Goal: Transaction & Acquisition: Purchase product/service

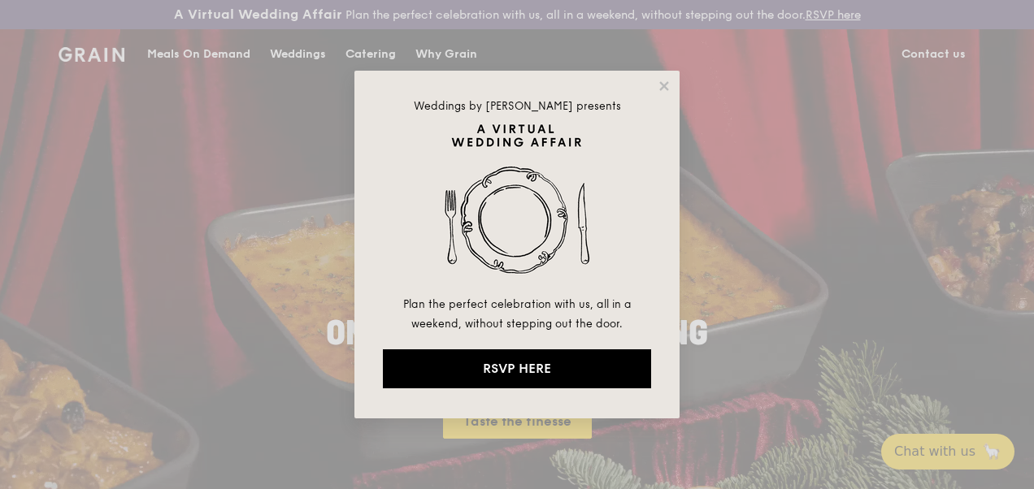
click at [661, 94] on div "Weddings by [PERSON_NAME] presents Plan the perfect celebration with us, all in…" at bounding box center [516, 245] width 325 height 348
click at [661, 89] on icon at bounding box center [663, 85] width 9 height 9
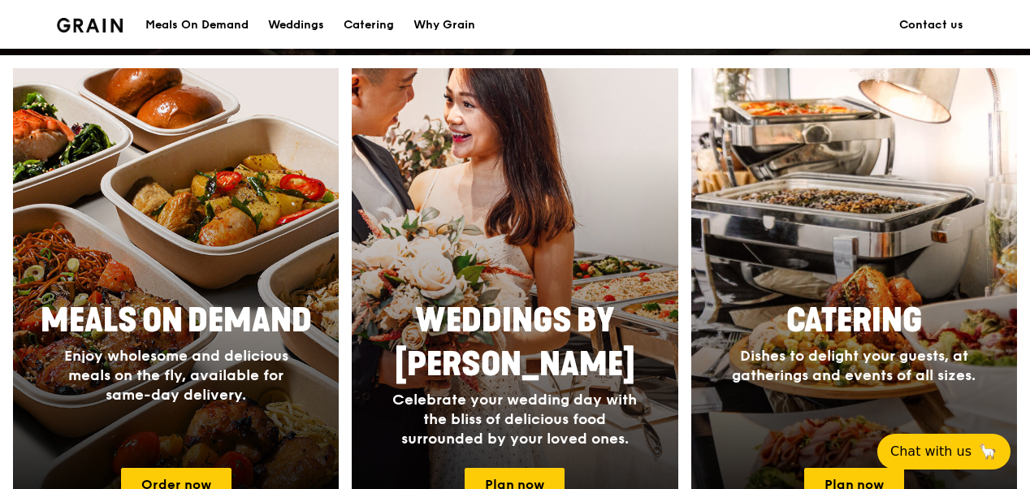
scroll to position [650, 0]
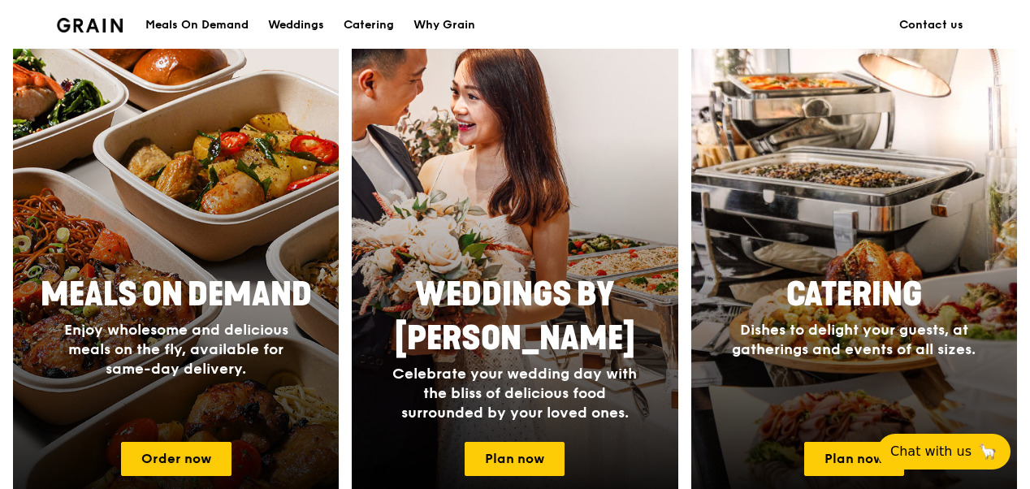
click at [228, 236] on div at bounding box center [176, 279] width 358 height 520
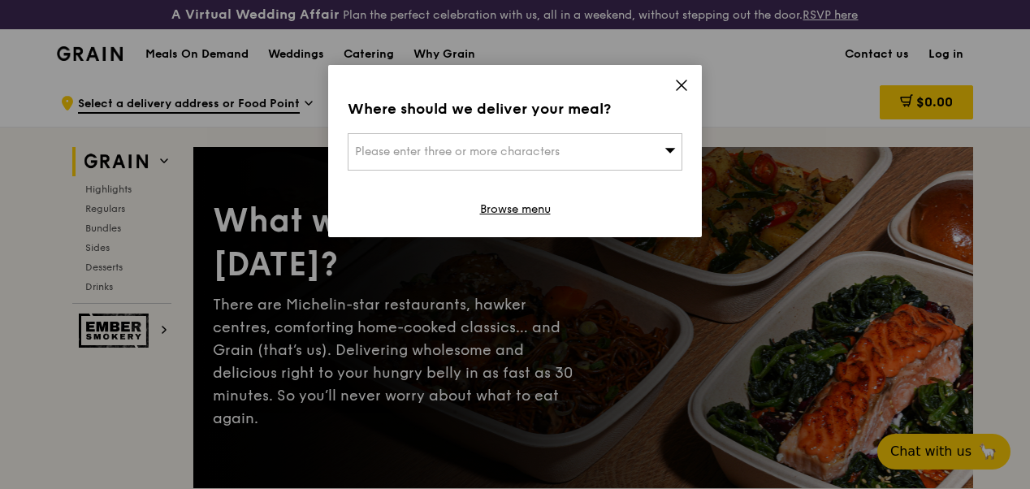
click at [679, 84] on icon at bounding box center [681, 85] width 15 height 15
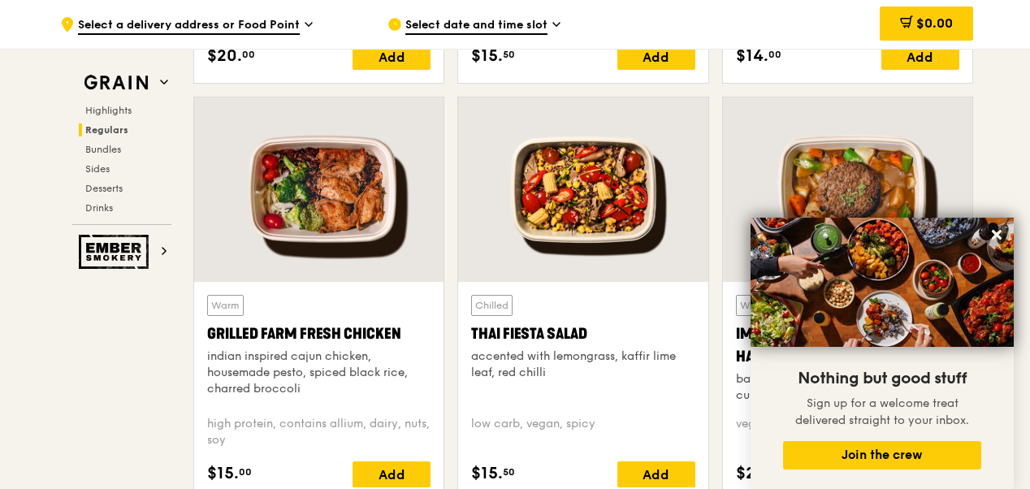
scroll to position [1950, 0]
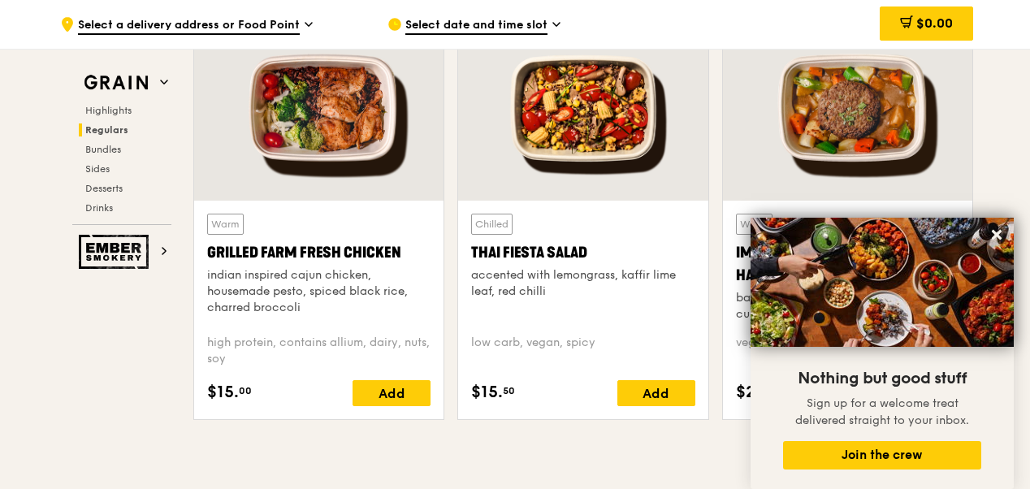
click at [362, 166] on div at bounding box center [318, 108] width 249 height 184
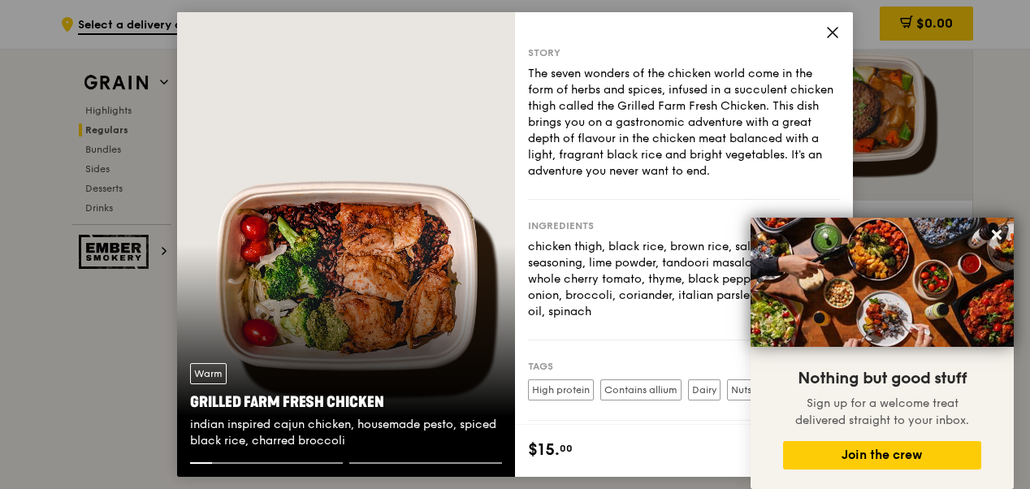
click at [601, 333] on div "Ingredients chicken thigh, black rice, brown rice, salt, sugar, cajun seasoning…" at bounding box center [684, 270] width 312 height 141
click at [832, 30] on icon at bounding box center [833, 32] width 15 height 15
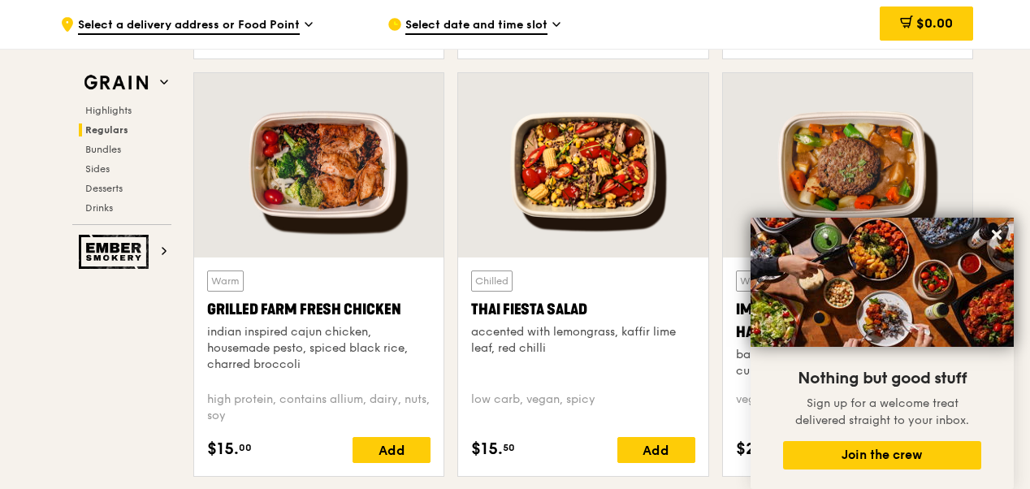
scroll to position [1869, 0]
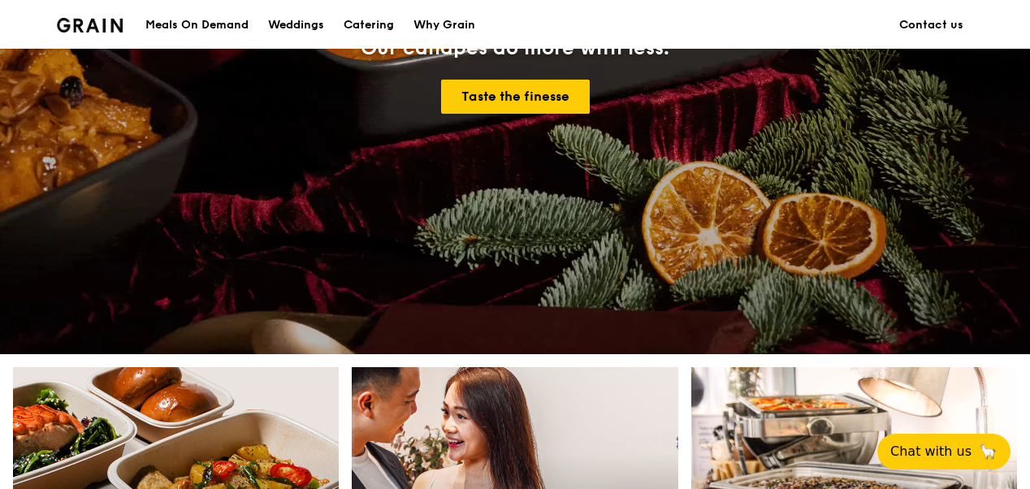
scroll to position [650, 0]
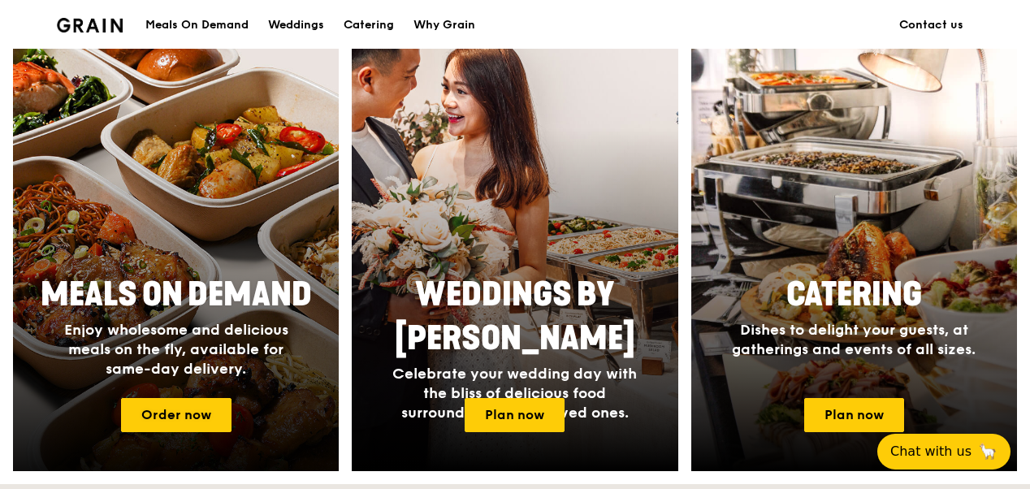
click at [158, 301] on span "Meals On Demand" at bounding box center [176, 294] width 271 height 39
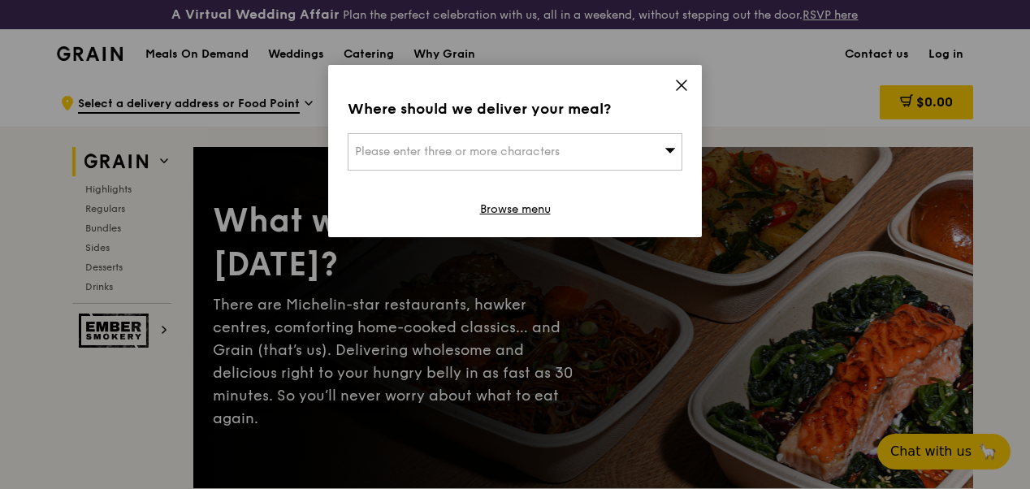
click at [687, 89] on icon at bounding box center [682, 85] width 10 height 10
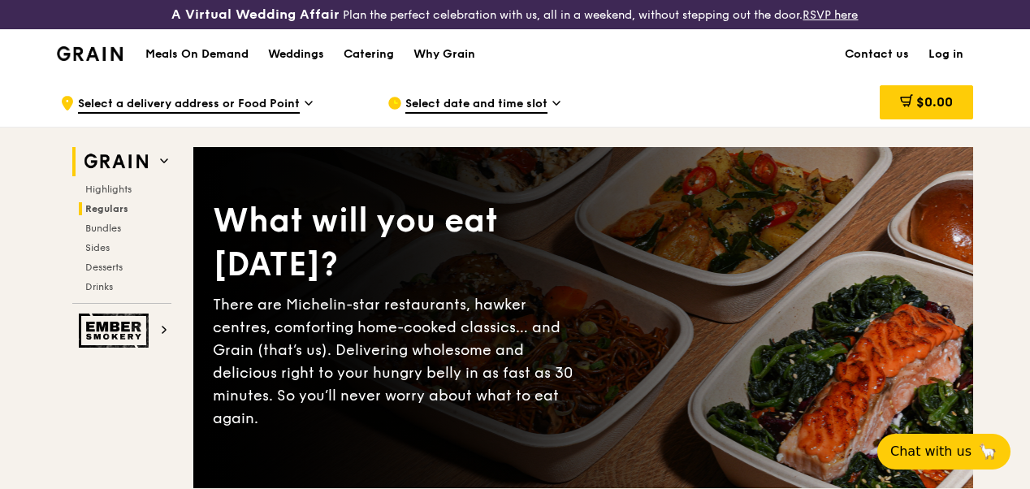
click at [107, 215] on span "Regulars" at bounding box center [106, 208] width 43 height 11
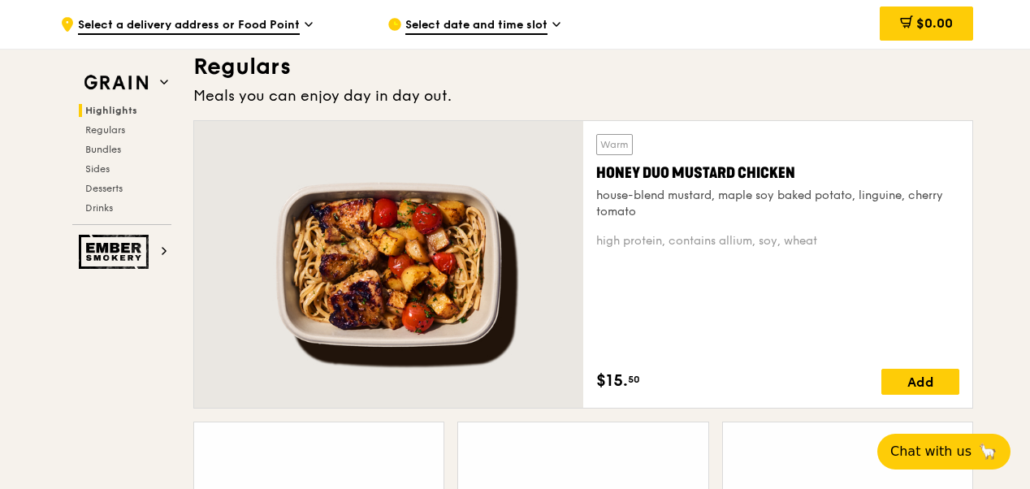
scroll to position [1127, 0]
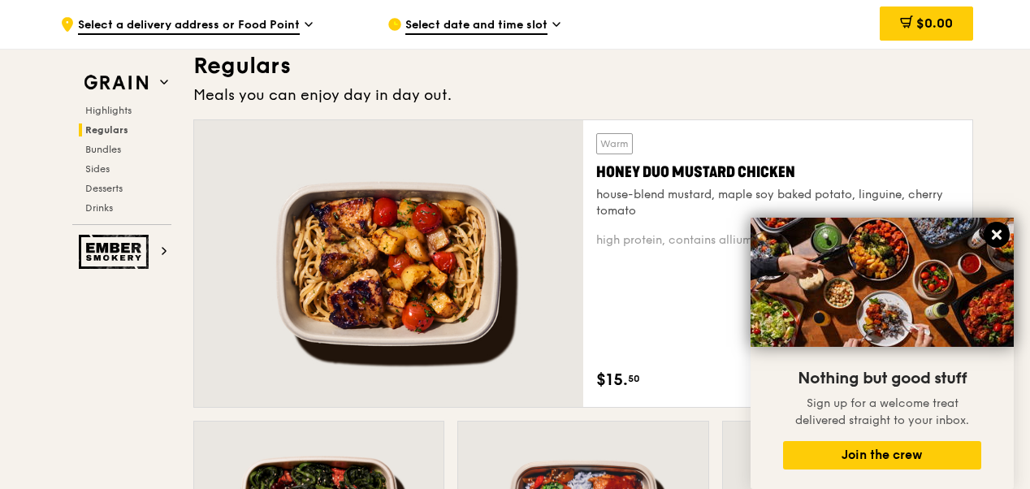
click at [1000, 234] on icon at bounding box center [997, 235] width 10 height 10
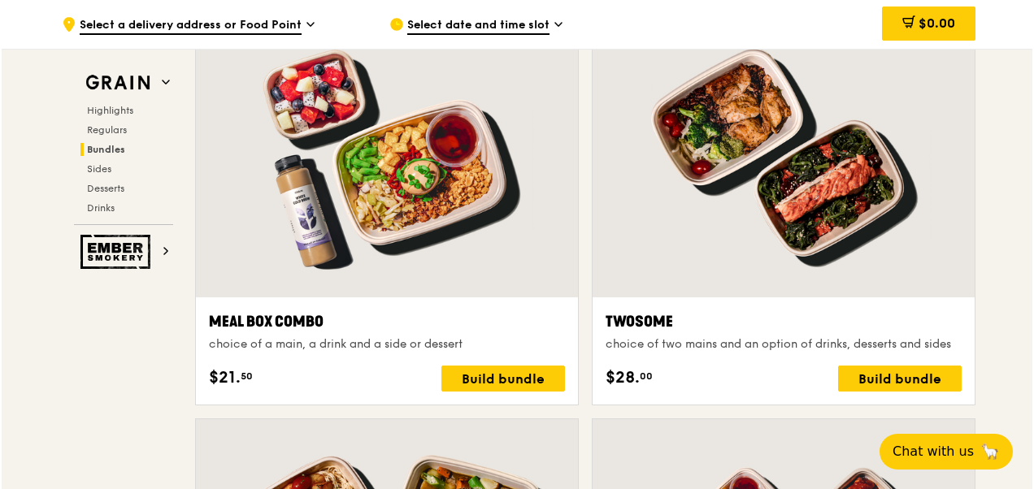
scroll to position [2509, 0]
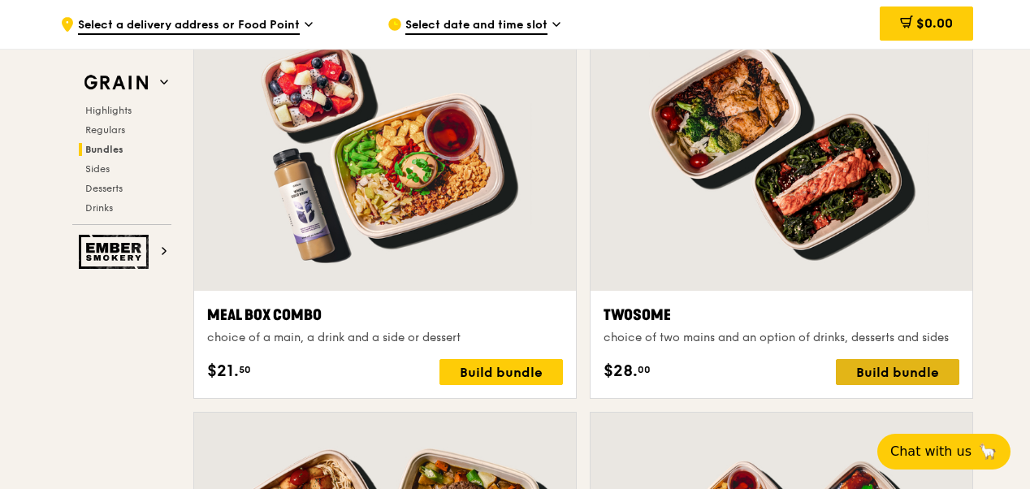
click at [884, 384] on div "Build bundle" at bounding box center [898, 372] width 124 height 26
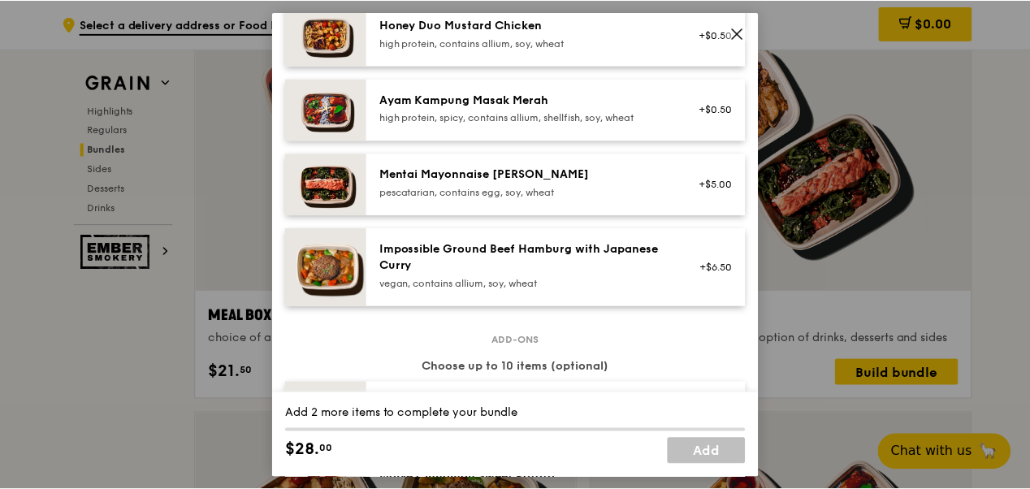
scroll to position [569, 0]
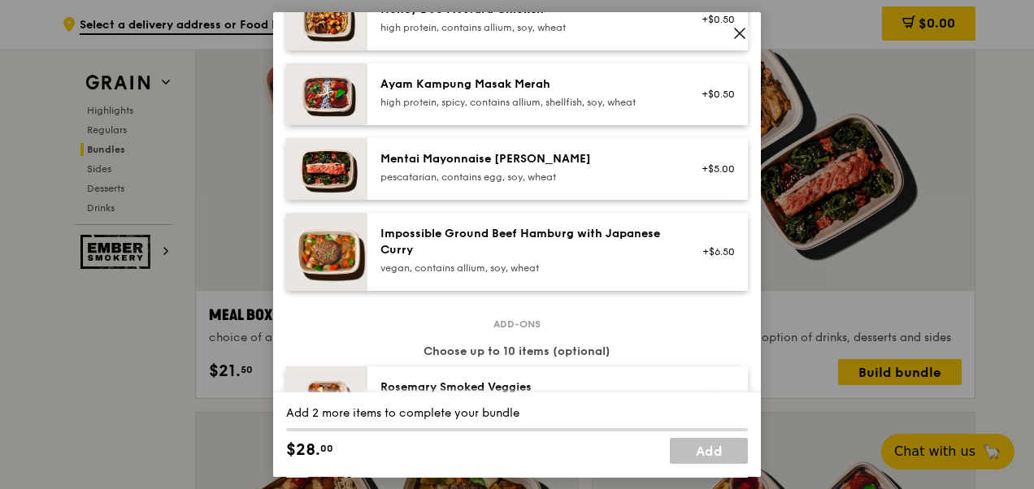
click at [738, 29] on icon at bounding box center [739, 33] width 15 height 15
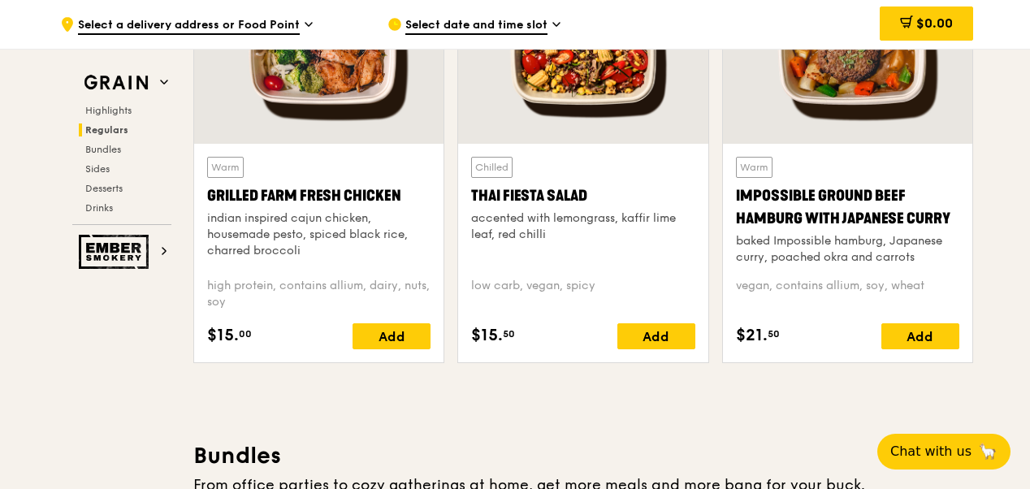
scroll to position [2021, 0]
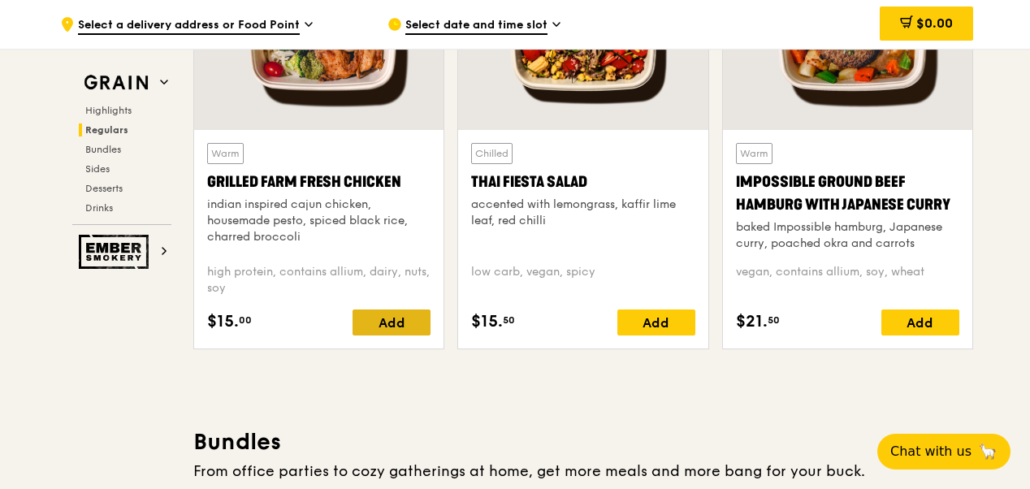
click at [405, 324] on div "Add" at bounding box center [392, 323] width 78 height 26
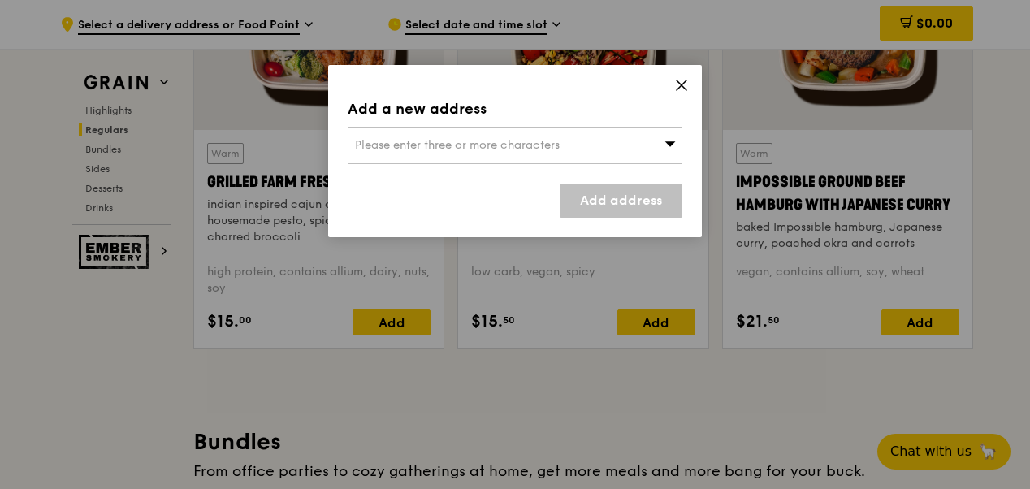
click at [497, 152] on div "Please enter three or more characters" at bounding box center [515, 145] width 335 height 37
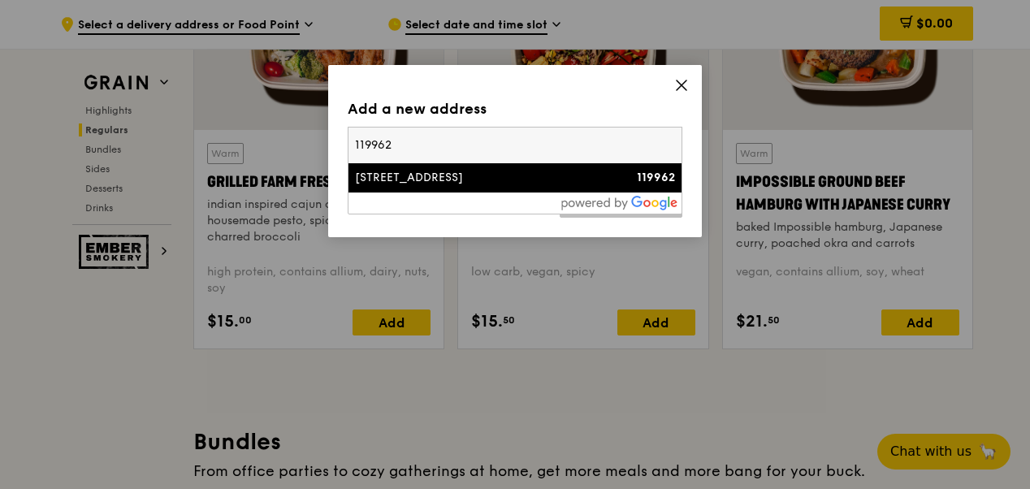
type input "119962"
click at [423, 176] on div "[STREET_ADDRESS]" at bounding box center [475, 178] width 241 height 16
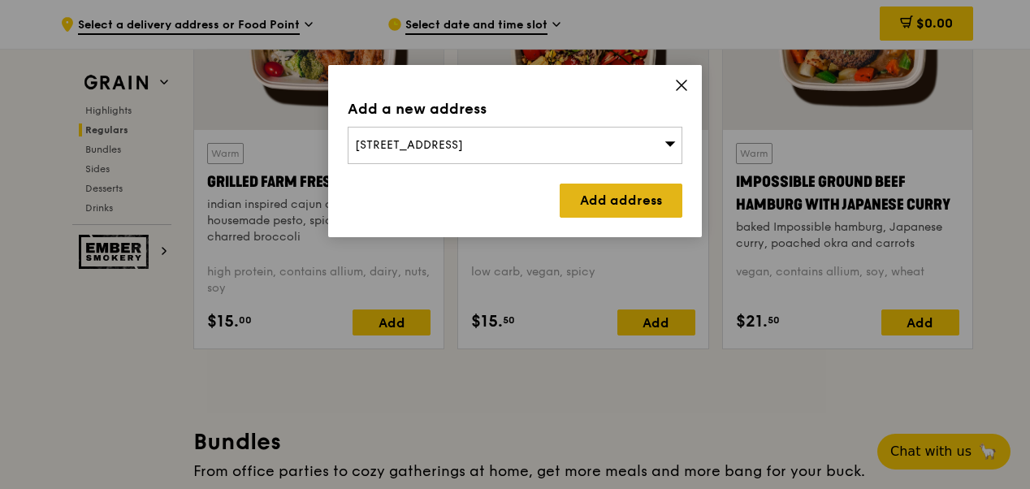
click at [626, 207] on link "Add address" at bounding box center [621, 201] width 123 height 34
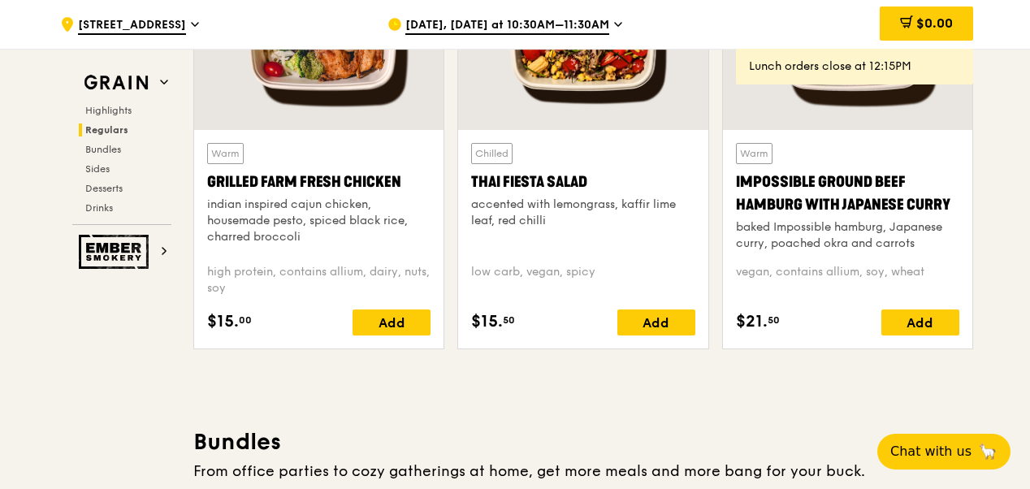
click at [607, 19] on div "[DATE], [DATE] at 10:30AM–11:30AM" at bounding box center [538, 24] width 301 height 49
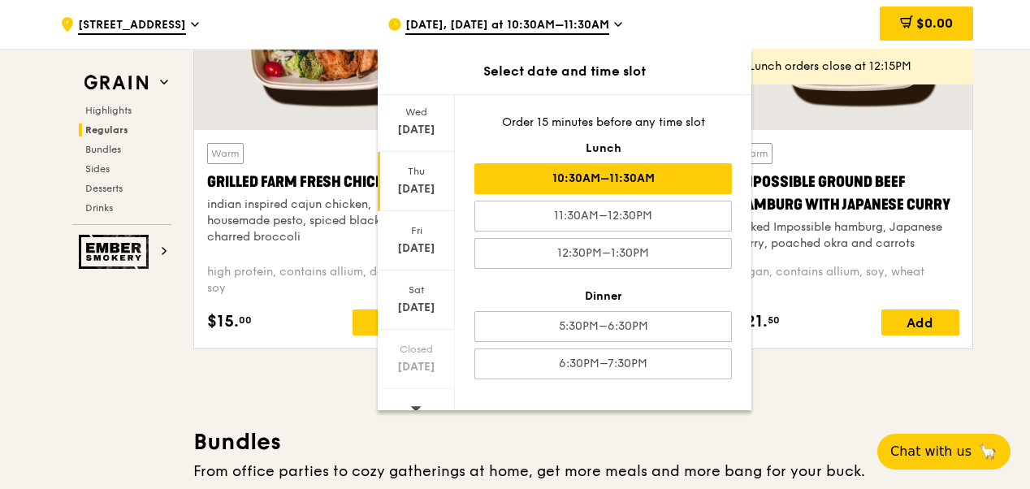
scroll to position [181, 0]
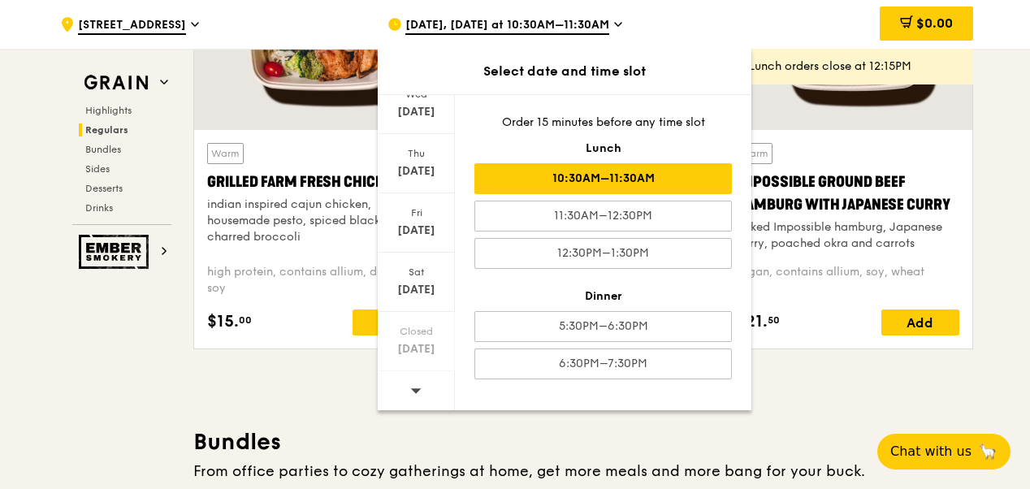
click at [414, 384] on icon at bounding box center [415, 390] width 11 height 12
click at [415, 388] on icon at bounding box center [416, 390] width 11 height 5
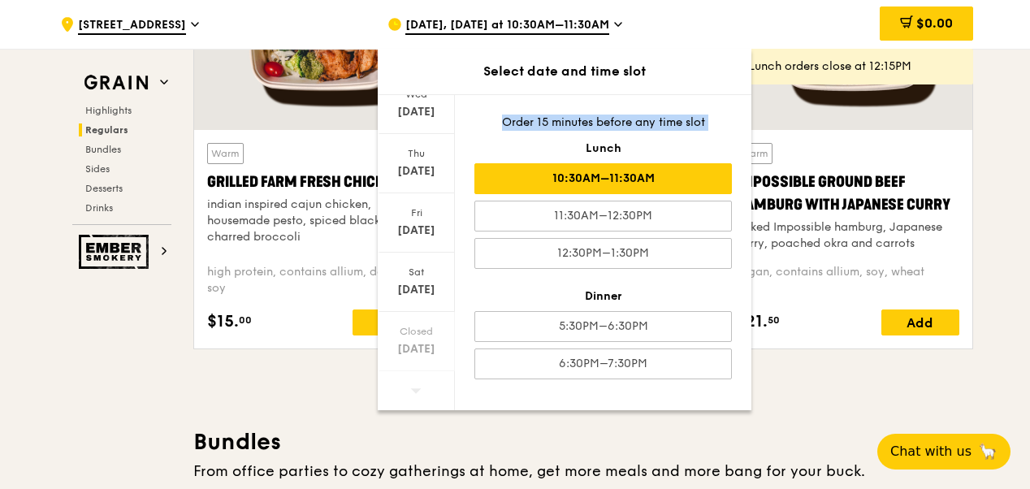
click at [415, 388] on icon at bounding box center [416, 390] width 11 height 5
click at [616, 24] on icon at bounding box center [618, 24] width 7 height 3
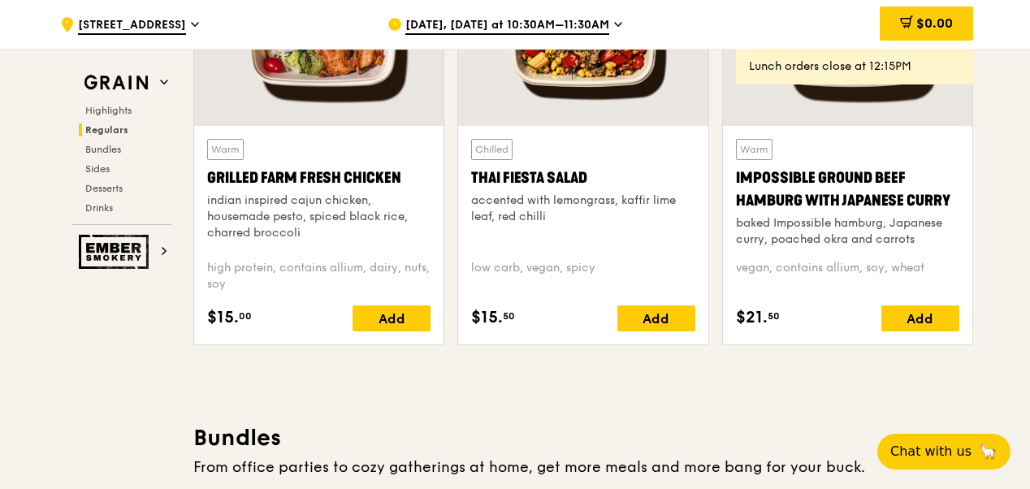
scroll to position [2021, 0]
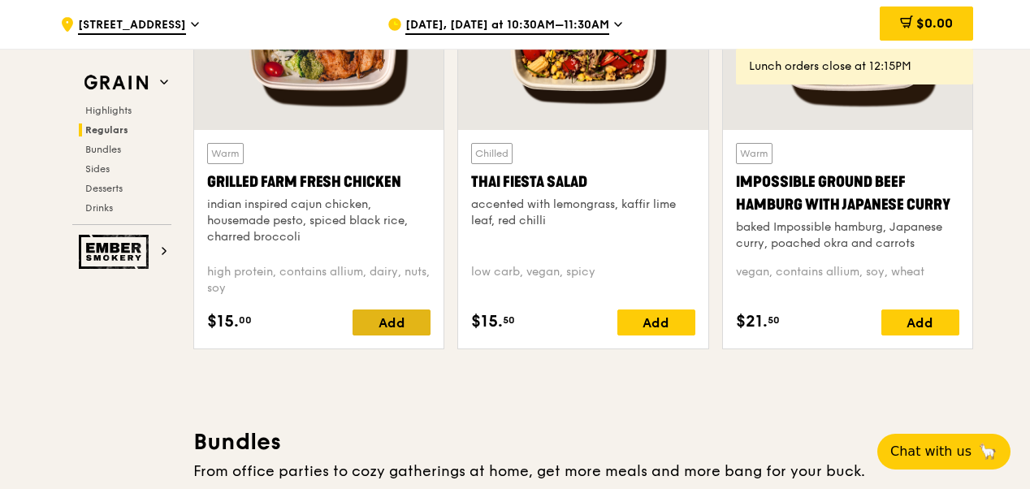
click at [392, 330] on div "Add" at bounding box center [392, 323] width 78 height 26
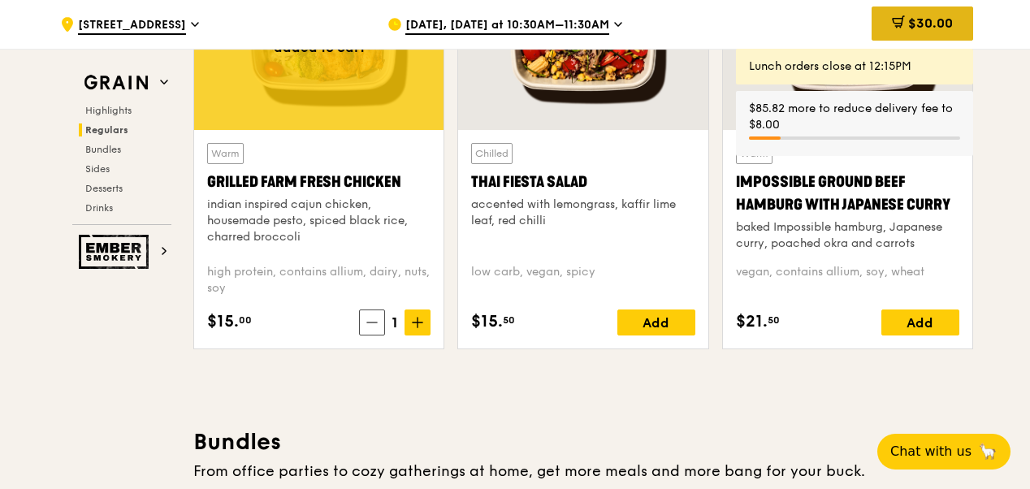
click at [936, 16] on span "$30.00" at bounding box center [931, 22] width 45 height 15
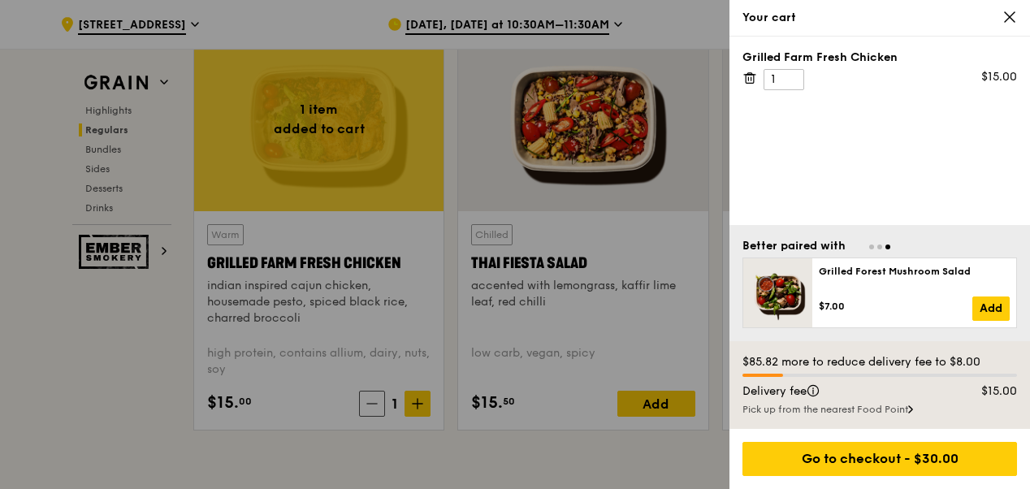
scroll to position [1923, 0]
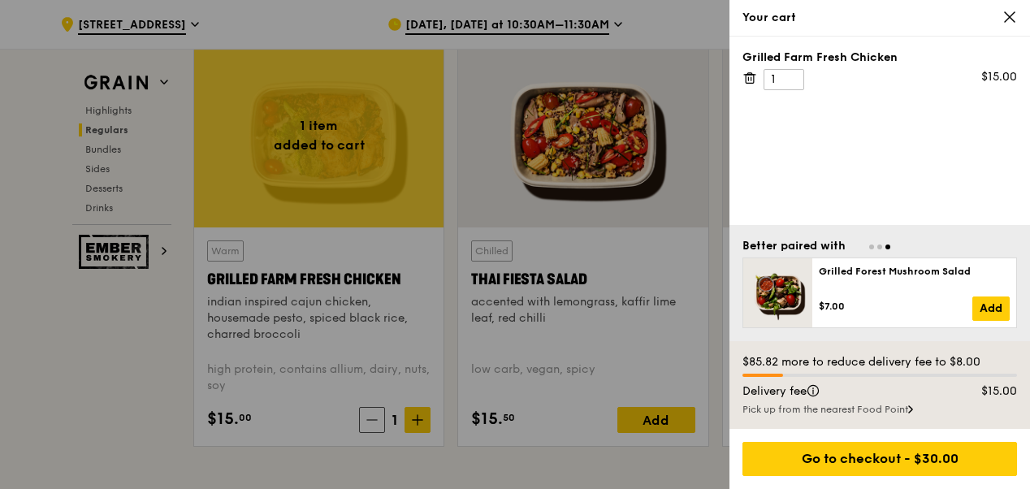
click at [749, 78] on icon at bounding box center [750, 78] width 15 height 15
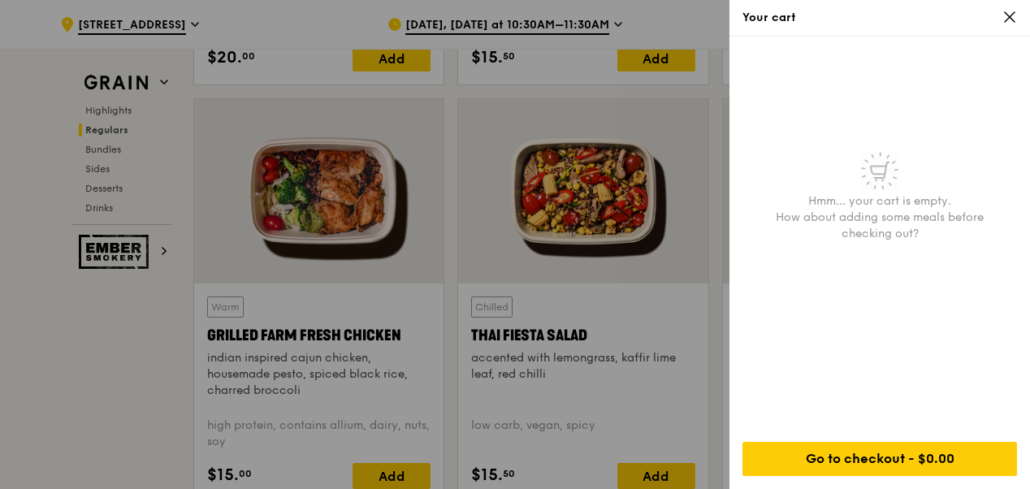
scroll to position [1842, 0]
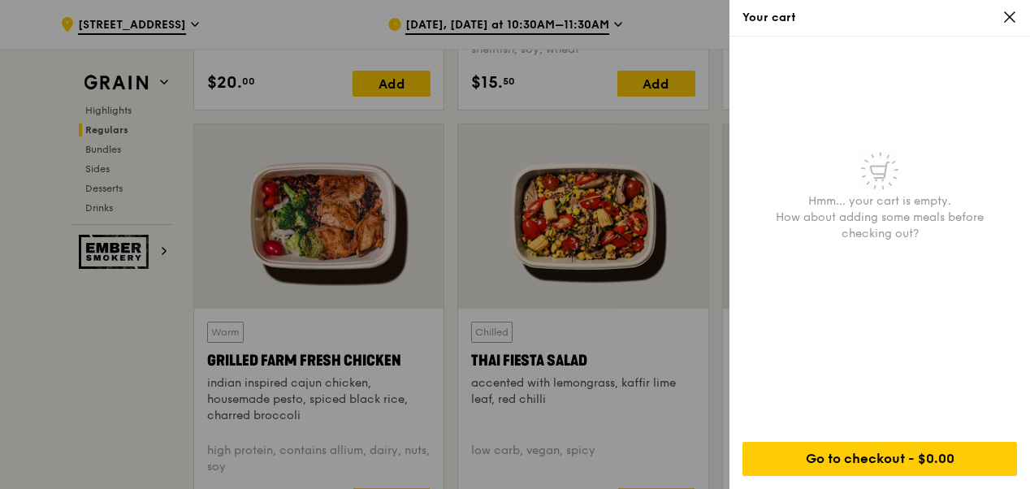
click at [417, 171] on div at bounding box center [515, 244] width 1030 height 489
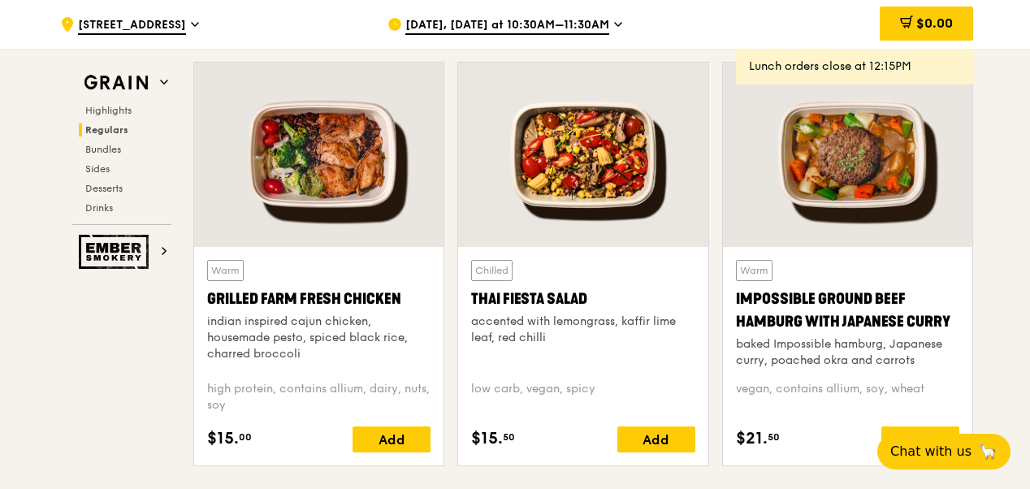
scroll to position [1923, 0]
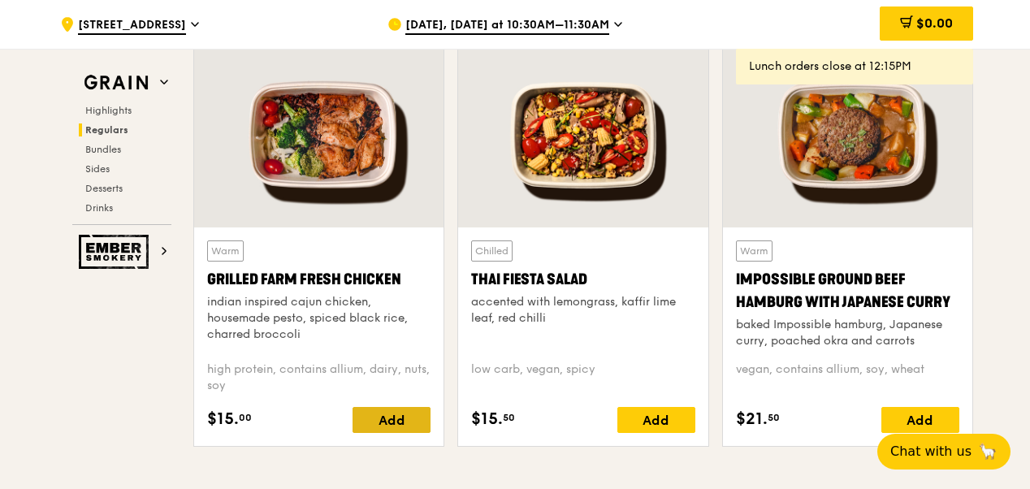
click at [384, 427] on div "Add" at bounding box center [392, 420] width 78 height 26
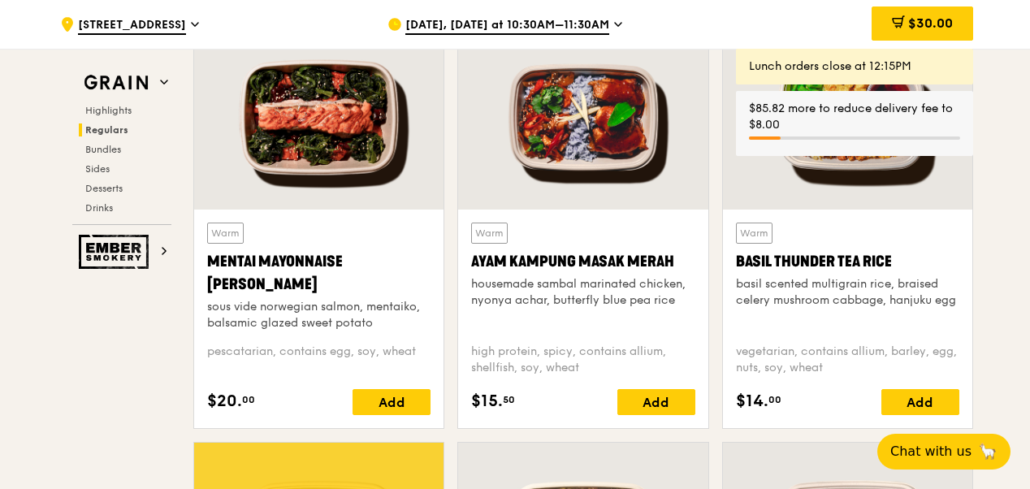
scroll to position [1517, 0]
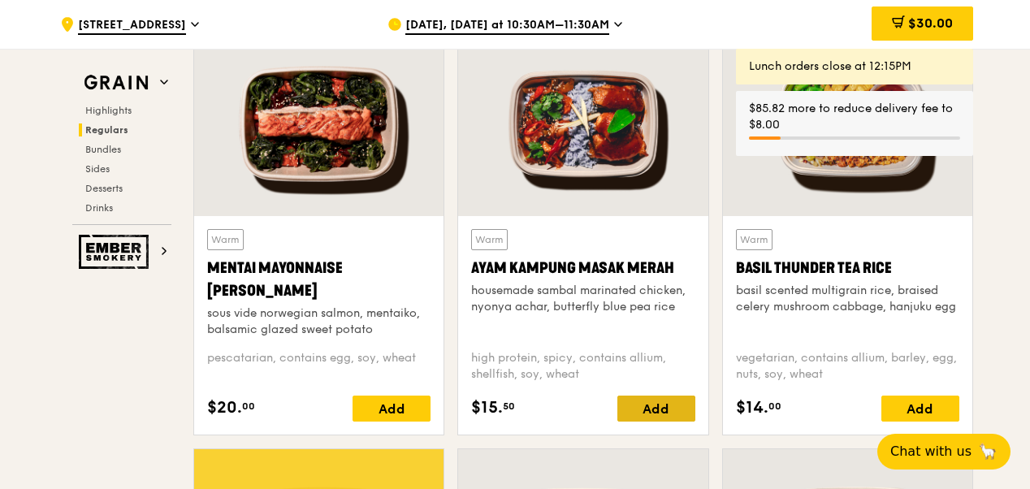
click at [650, 422] on div "Add" at bounding box center [657, 409] width 78 height 26
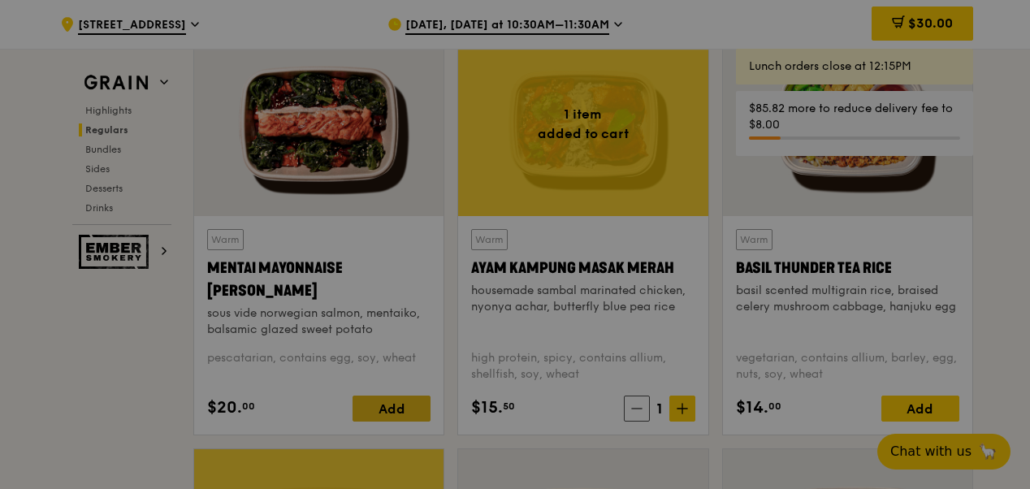
click at [399, 413] on div at bounding box center [515, 244] width 1030 height 489
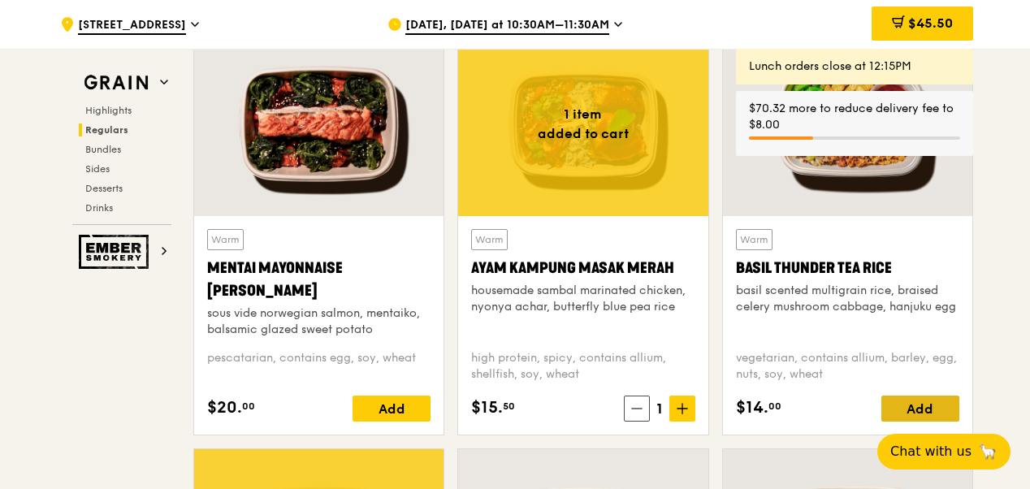
click at [907, 418] on div "Add" at bounding box center [921, 409] width 78 height 26
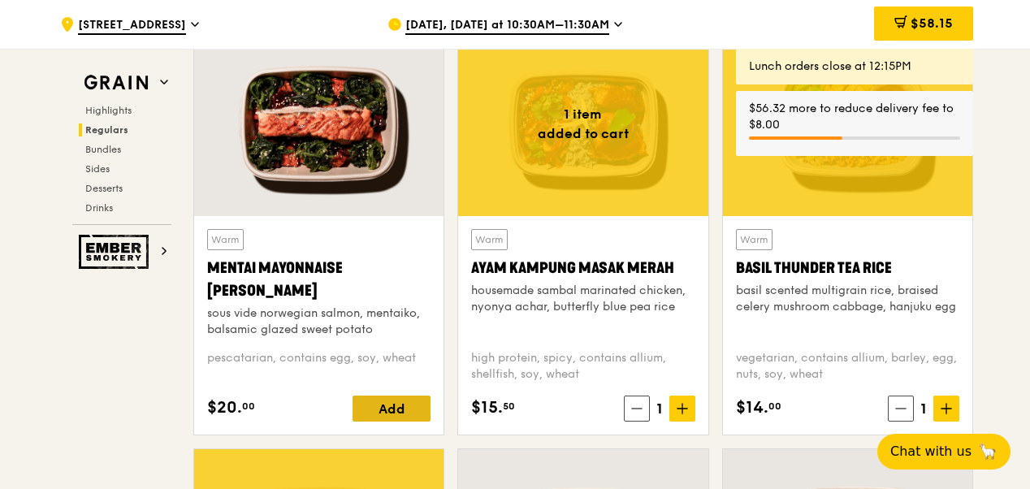
click at [390, 422] on div "Add" at bounding box center [392, 409] width 78 height 26
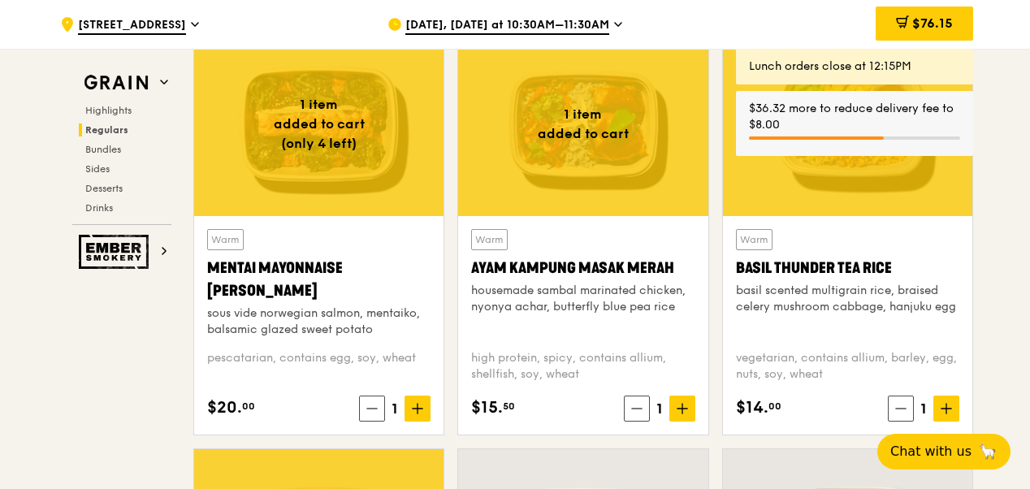
click at [423, 414] on icon at bounding box center [417, 408] width 11 height 11
click at [947, 414] on icon at bounding box center [947, 409] width 0 height 10
click at [947, 22] on span "$106.75" at bounding box center [929, 22] width 50 height 15
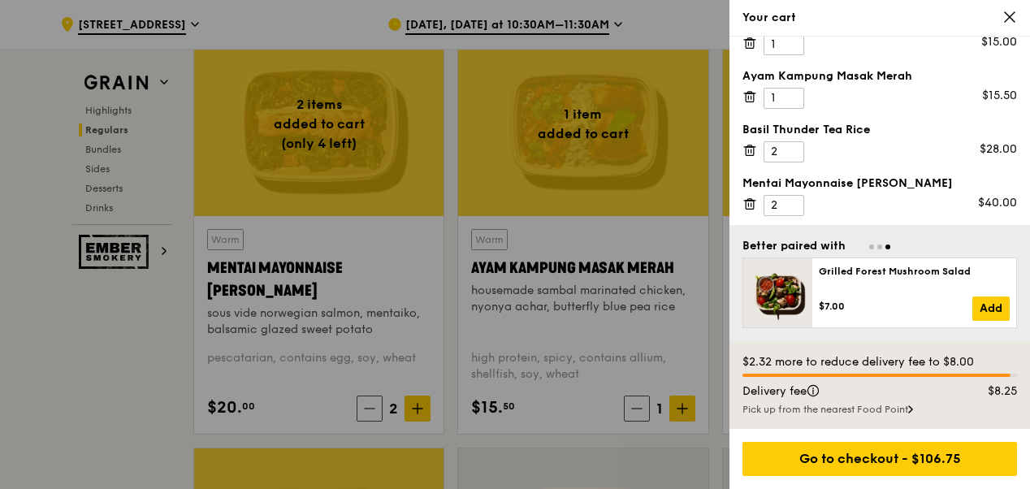
scroll to position [0, 0]
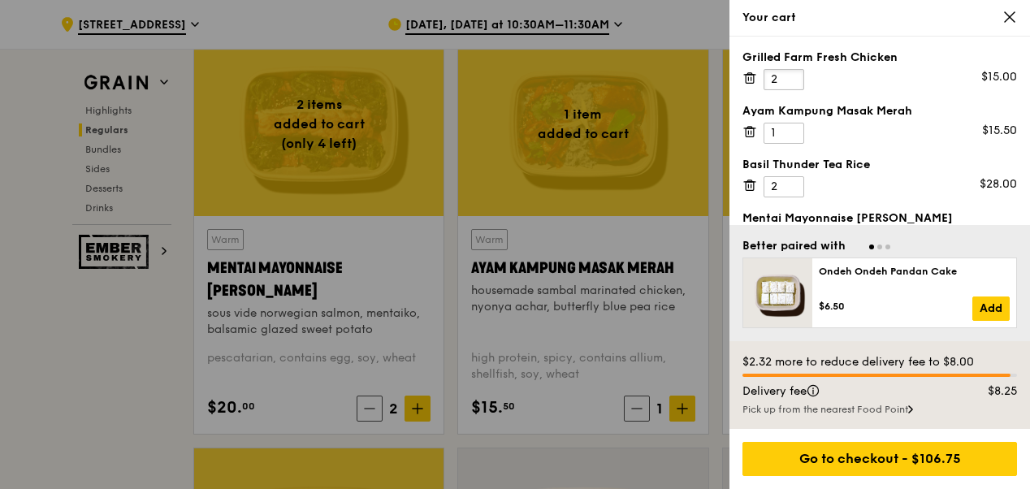
type input "2"
click at [788, 72] on input "2" at bounding box center [784, 79] width 41 height 21
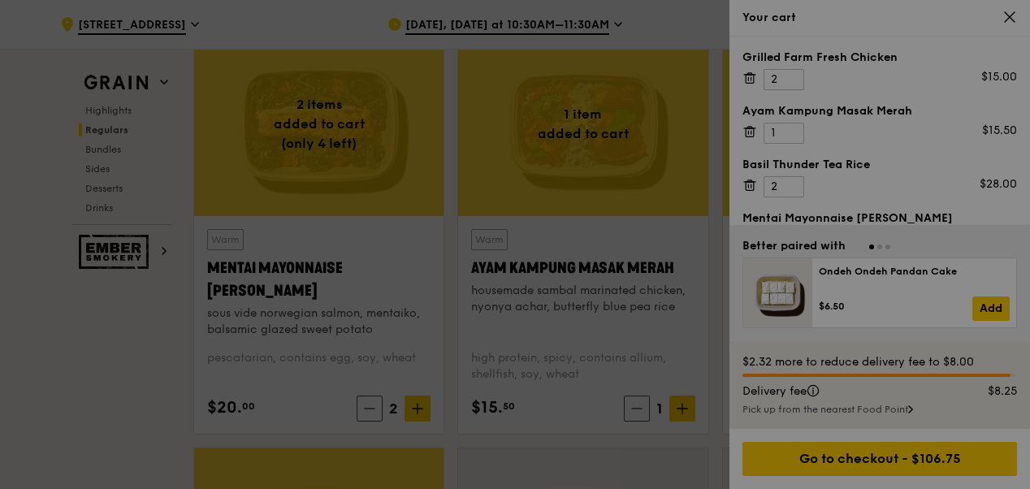
click at [790, 72] on div at bounding box center [515, 244] width 1030 height 489
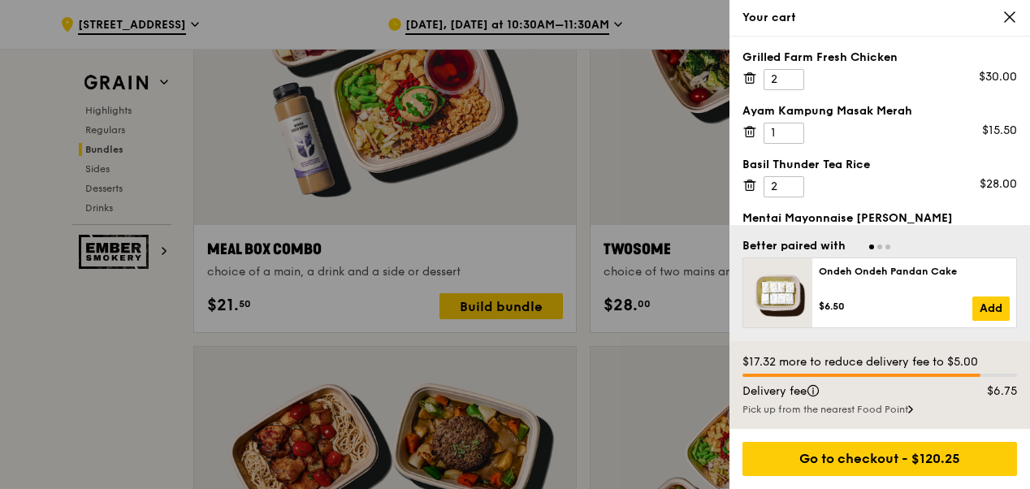
scroll to position [35, 0]
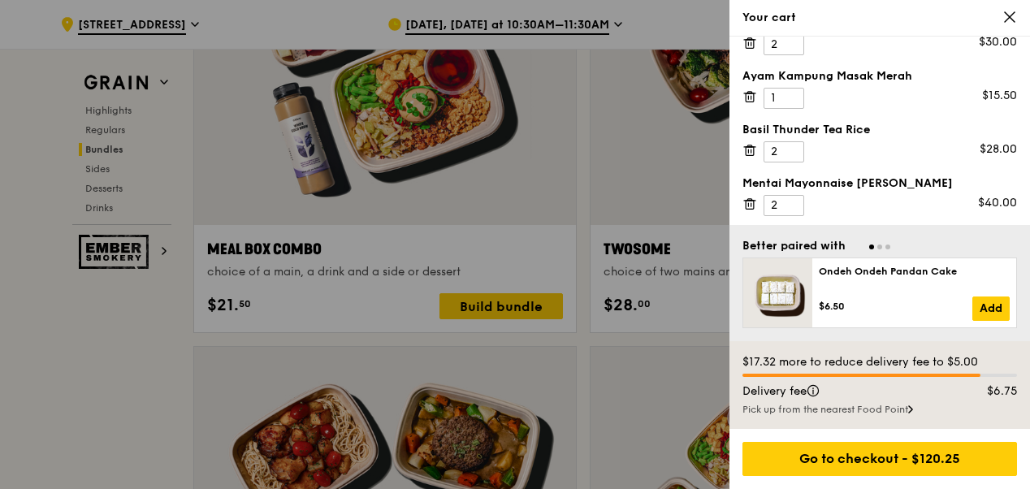
click at [1012, 13] on icon at bounding box center [1010, 17] width 15 height 15
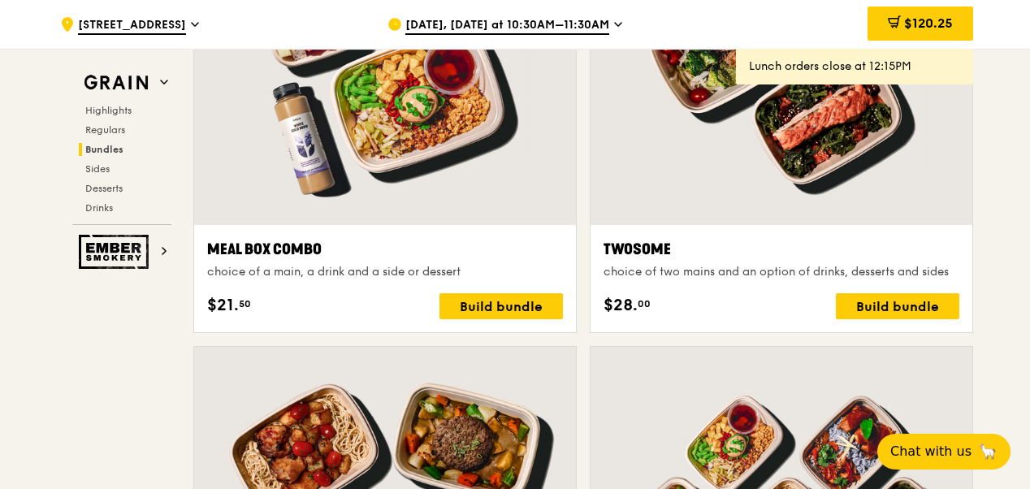
drag, startPoint x: 913, startPoint y: 23, endPoint x: 657, endPoint y: 158, distance: 289.3
click at [657, 158] on div at bounding box center [782, 84] width 382 height 282
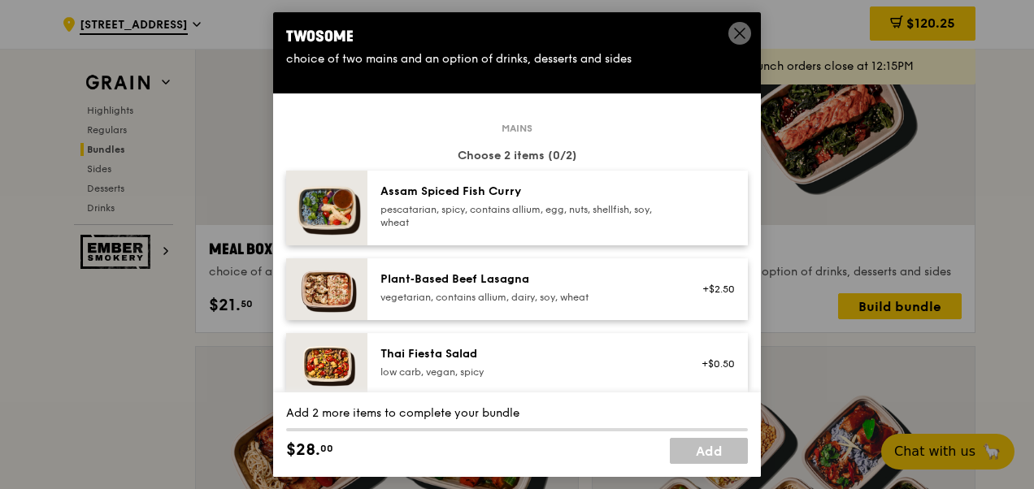
click at [733, 34] on icon at bounding box center [739, 33] width 15 height 15
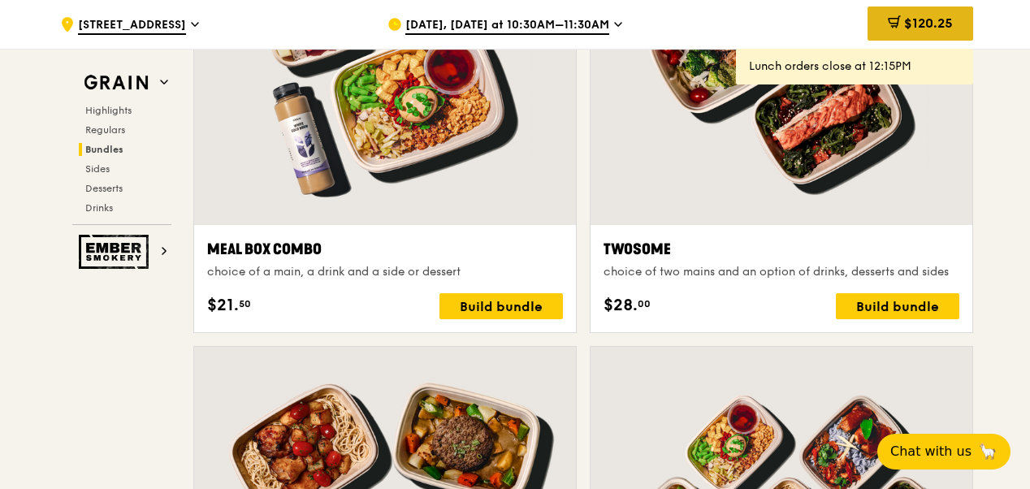
click at [907, 20] on span "$120.25" at bounding box center [928, 22] width 49 height 15
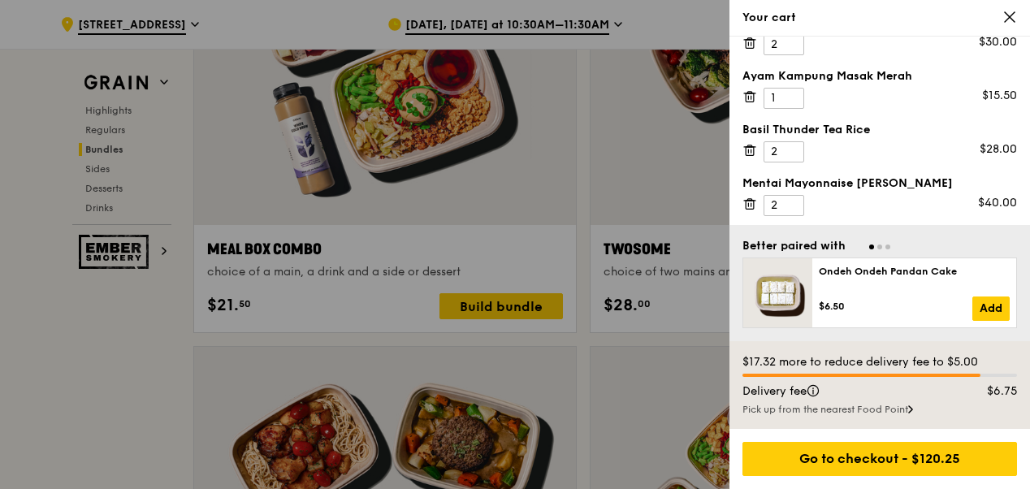
click at [749, 43] on icon at bounding box center [750, 43] width 15 height 15
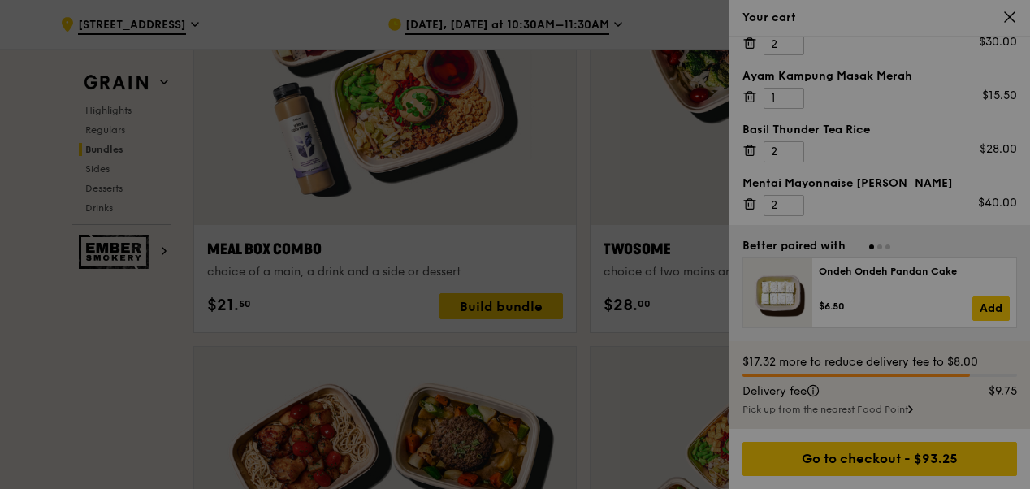
scroll to position [0, 0]
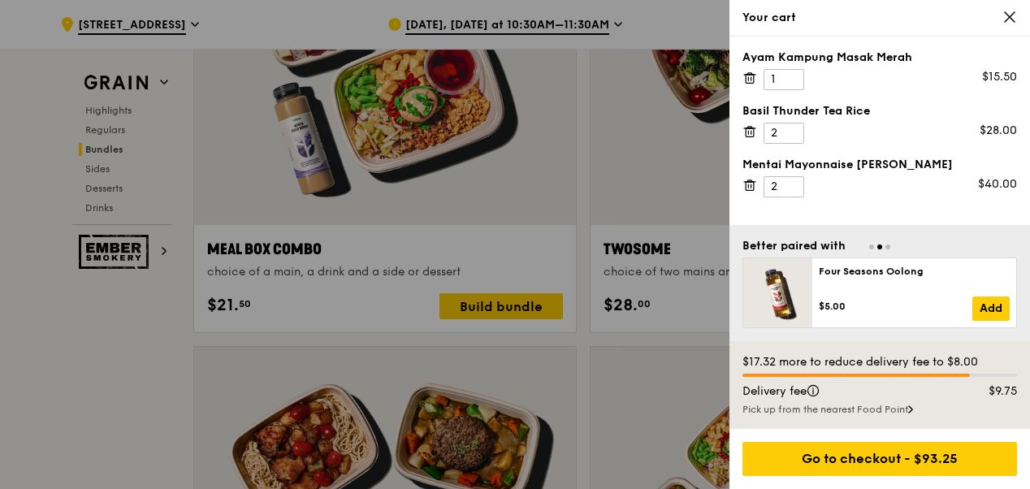
click at [748, 131] on icon at bounding box center [750, 131] width 15 height 15
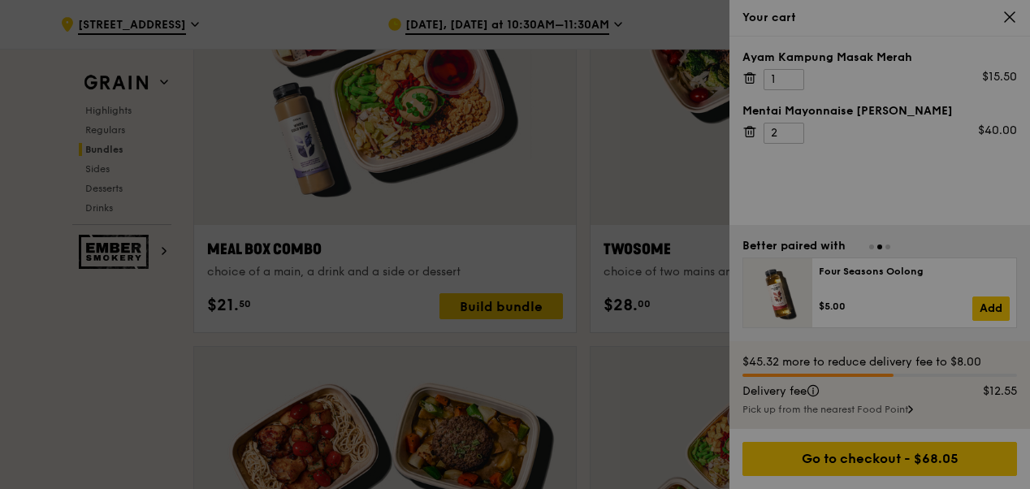
click at [747, 180] on div "Ayam Kampung Masak Merah 1 $15.50 Mentai Mayonnaise Aburi Salmon 2 $40.00" at bounding box center [880, 131] width 301 height 189
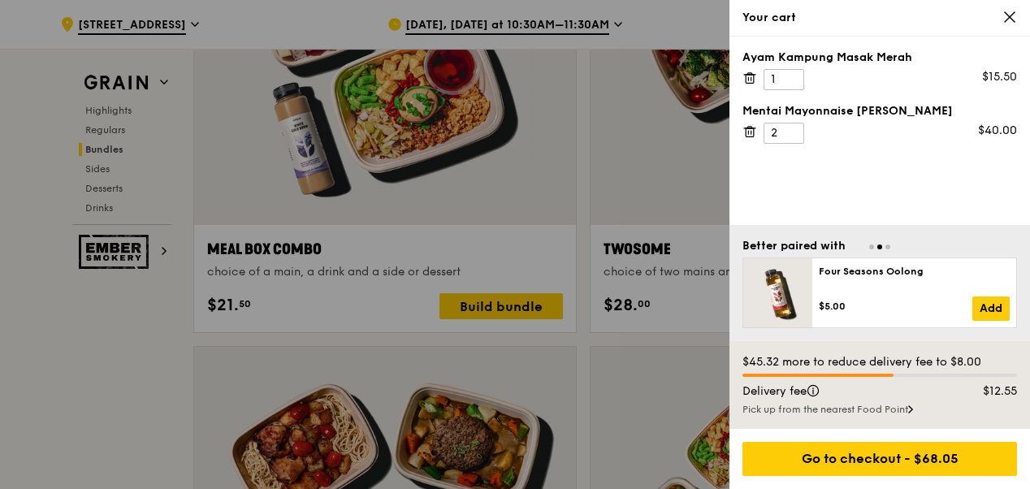
click at [754, 73] on icon at bounding box center [750, 78] width 15 height 15
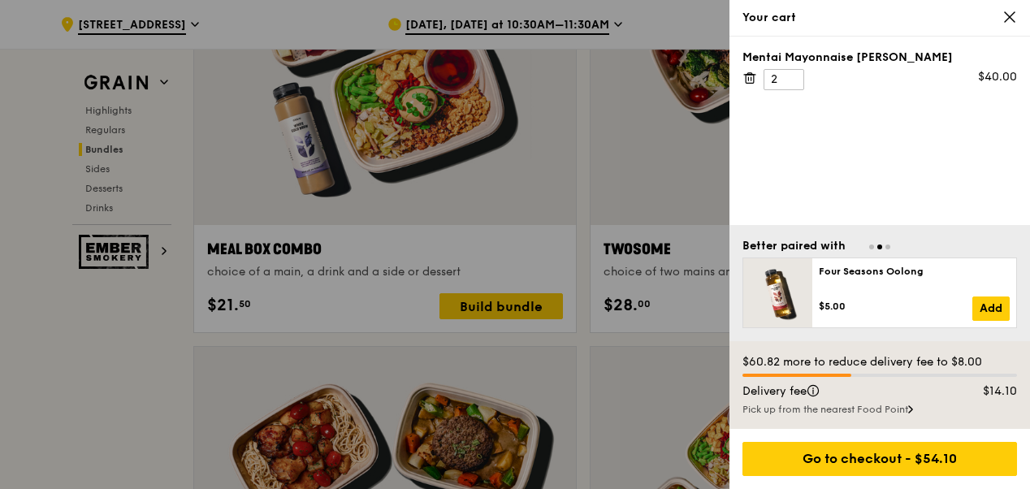
click at [751, 74] on icon at bounding box center [750, 74] width 4 height 2
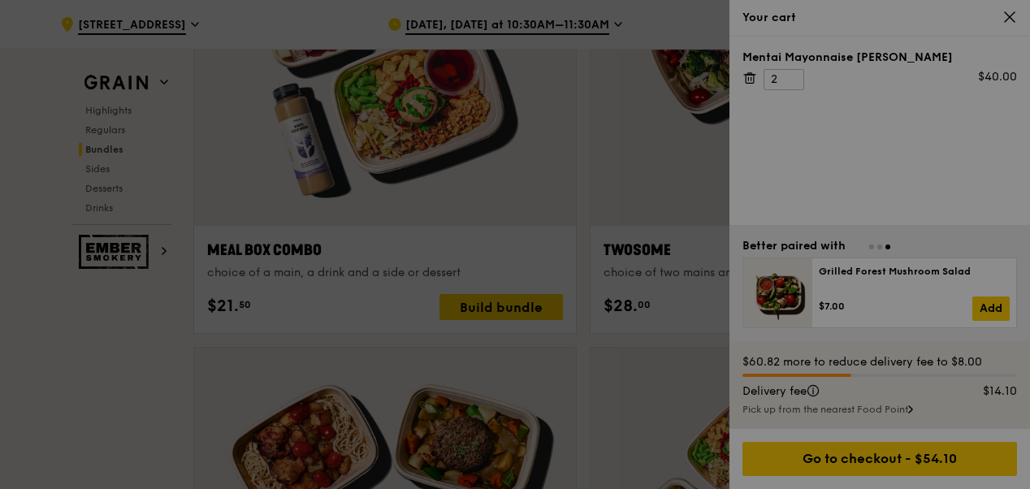
scroll to position [2574, 0]
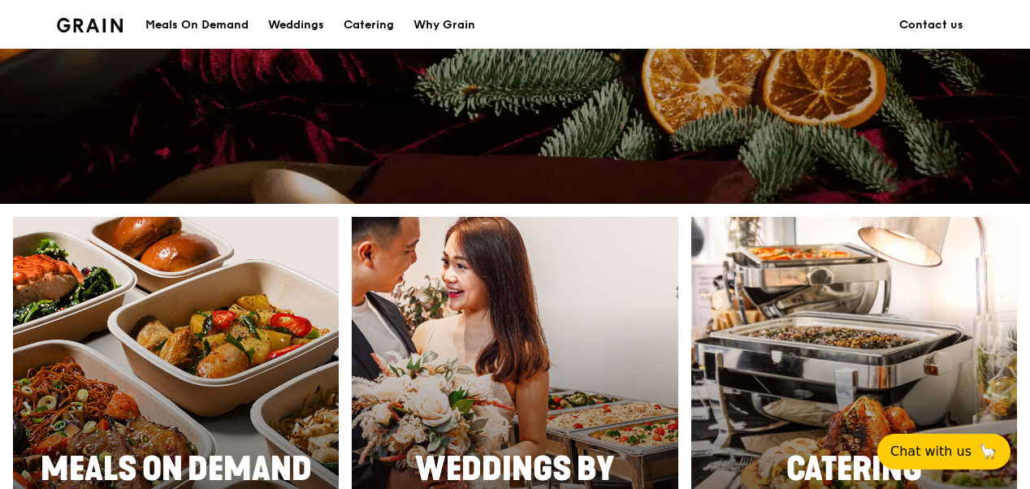
scroll to position [488, 0]
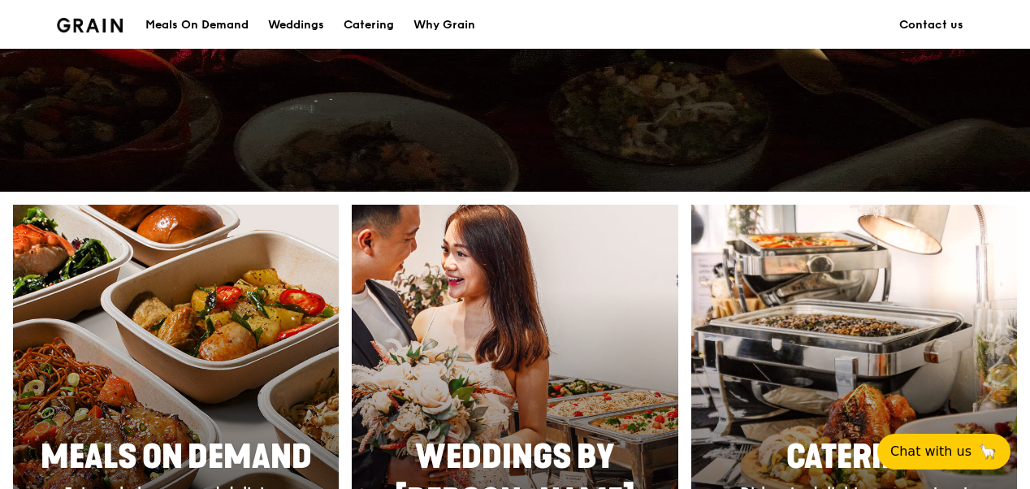
click at [203, 353] on div at bounding box center [176, 420] width 358 height 472
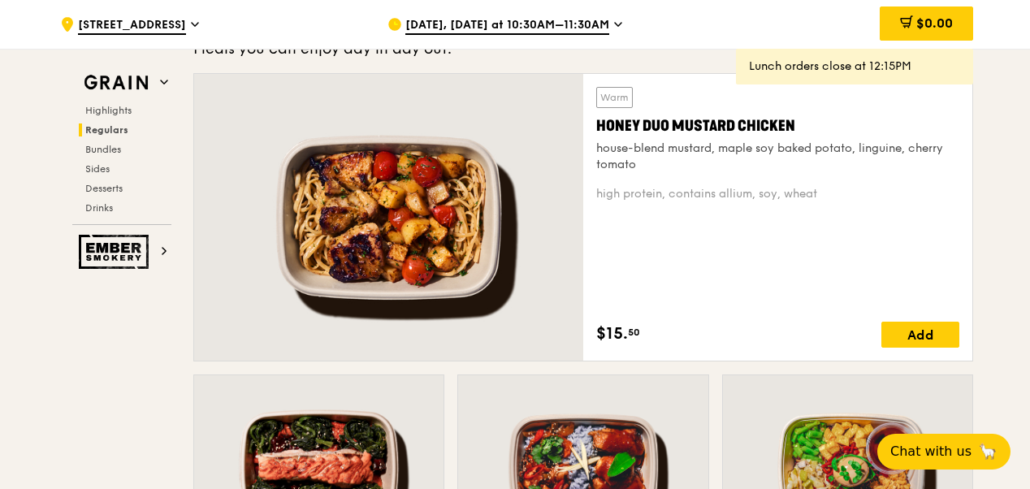
scroll to position [1138, 0]
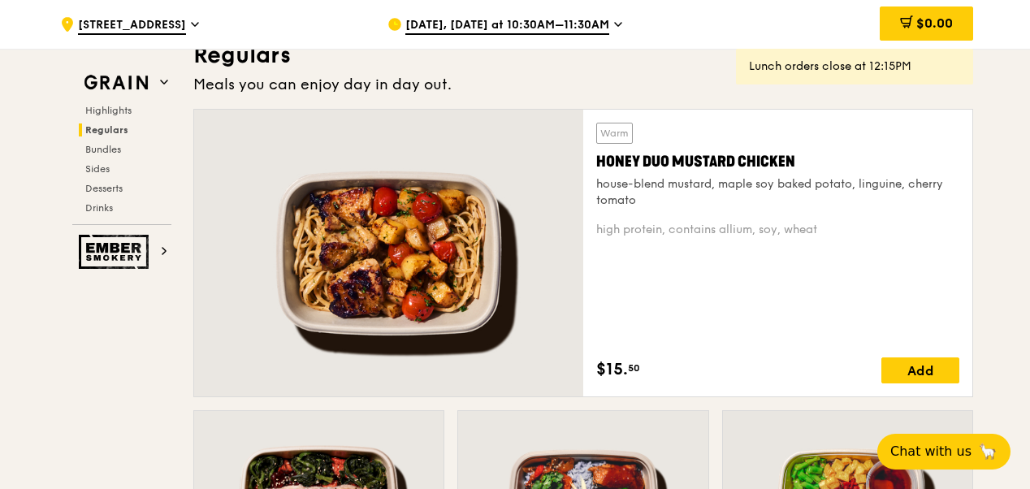
click at [196, 26] on div ".cls-1 { fill: none; stroke: #fff; stroke-linecap: round; stroke-linejoin: roun…" at bounding box center [210, 24] width 301 height 49
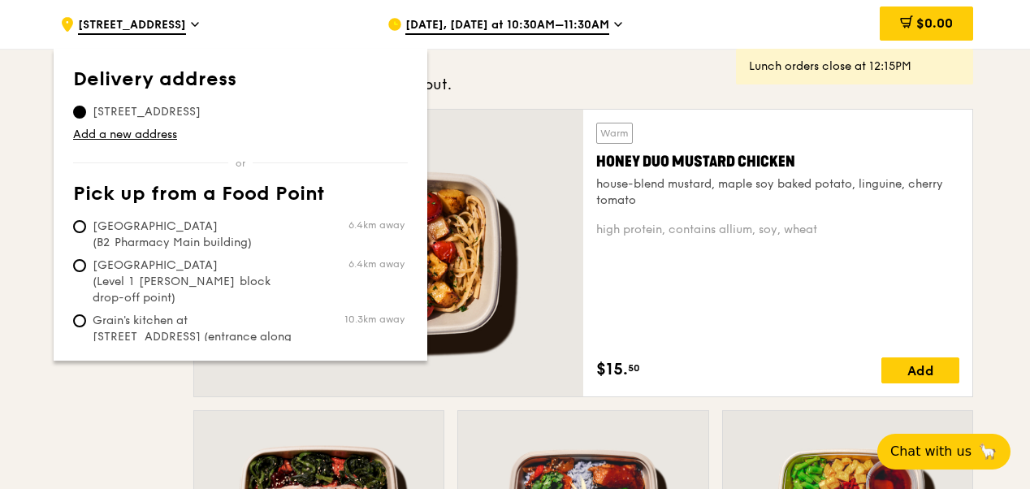
click at [177, 113] on span "456 Alexandra Road, 119962" at bounding box center [146, 112] width 147 height 16
click at [86, 113] on input "456 Alexandra Road, 119962" at bounding box center [79, 112] width 13 height 13
drag, startPoint x: 153, startPoint y: 107, endPoint x: 267, endPoint y: 52, distance: 126.5
click at [267, 52] on div "Delivery address Pick up from a Food Point Delivery address 456 Alexandra Road,…" at bounding box center [241, 205] width 374 height 312
click at [502, 46] on div "[DATE], [DATE] at 10:30AM–11:30AM" at bounding box center [538, 24] width 301 height 49
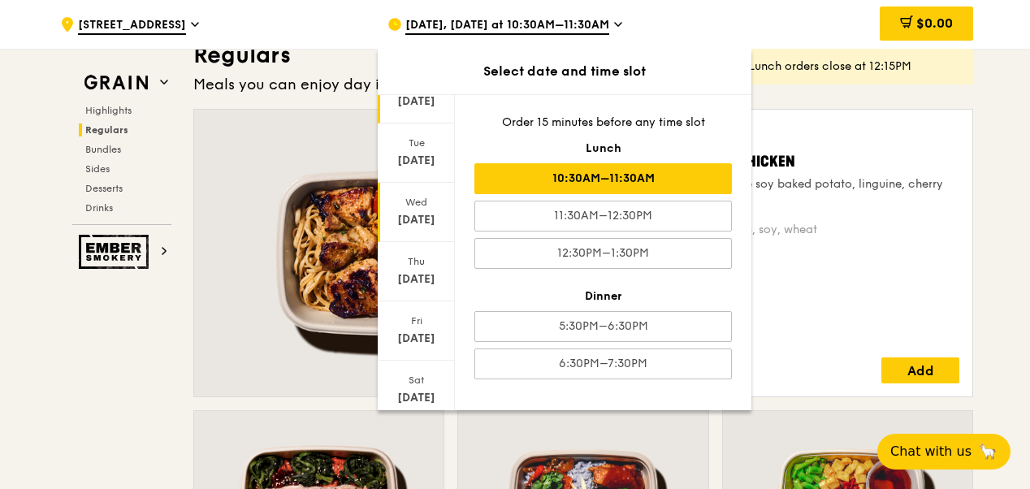
scroll to position [181, 0]
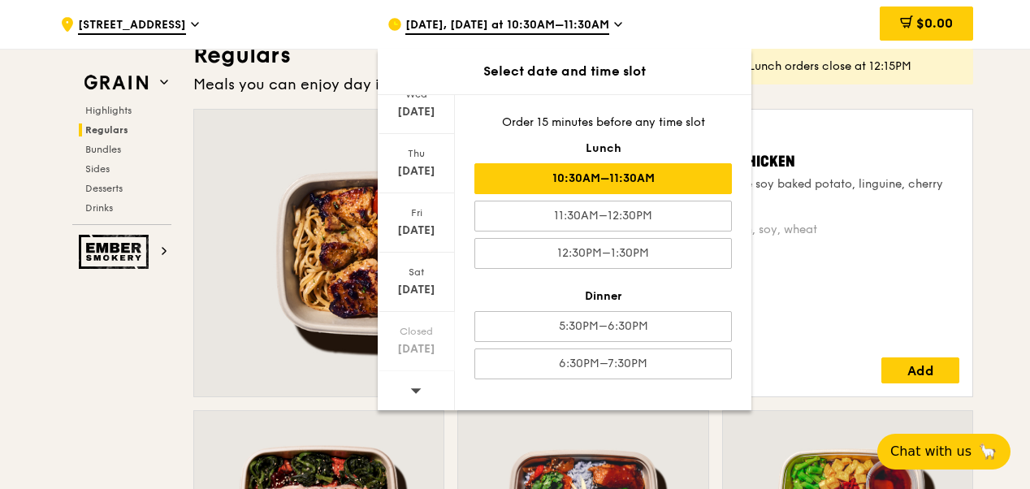
click at [609, 24] on div "[DATE], [DATE] at 10:30AM–11:30AM" at bounding box center [538, 24] width 301 height 49
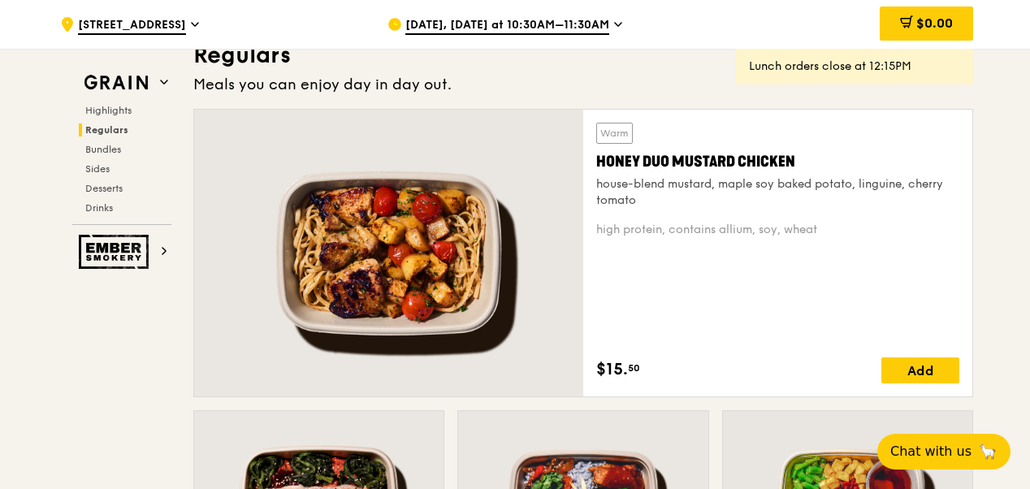
click at [609, 24] on div "[DATE], [DATE] at 10:30AM–11:30AM" at bounding box center [538, 24] width 301 height 49
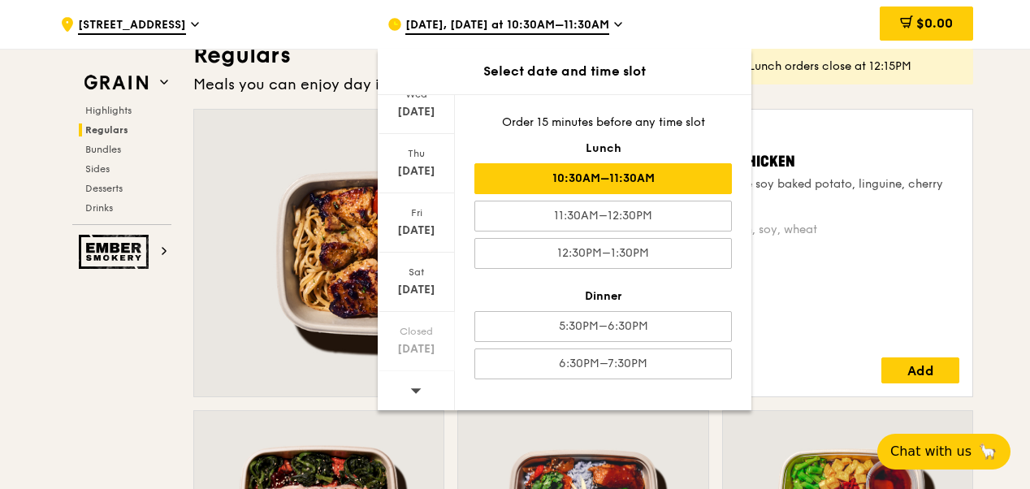
click at [412, 388] on icon at bounding box center [416, 390] width 11 height 5
click at [417, 389] on icon at bounding box center [415, 390] width 11 height 12
